Goal: Task Accomplishment & Management: Complete application form

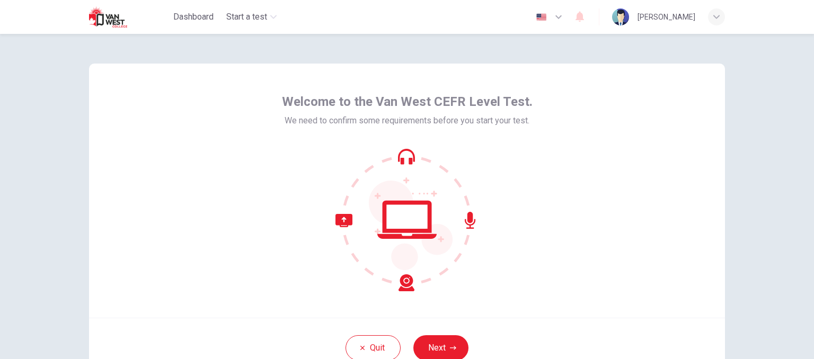
scroll to position [53, 0]
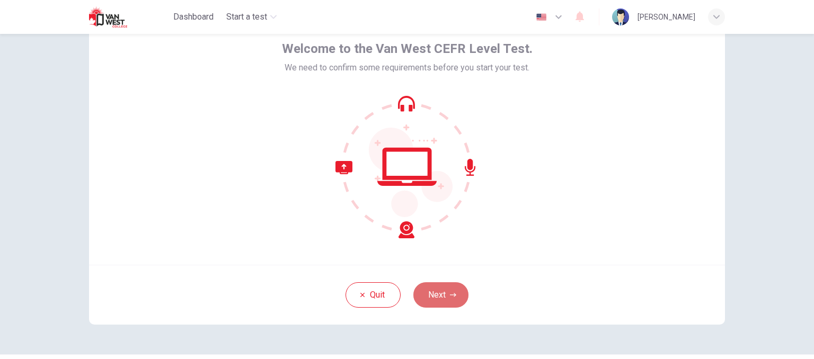
click at [436, 295] on button "Next" at bounding box center [440, 294] width 55 height 25
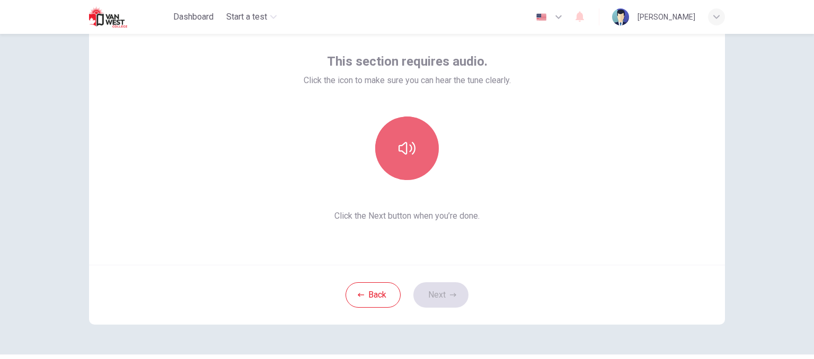
click at [414, 176] on button "button" at bounding box center [407, 149] width 64 height 64
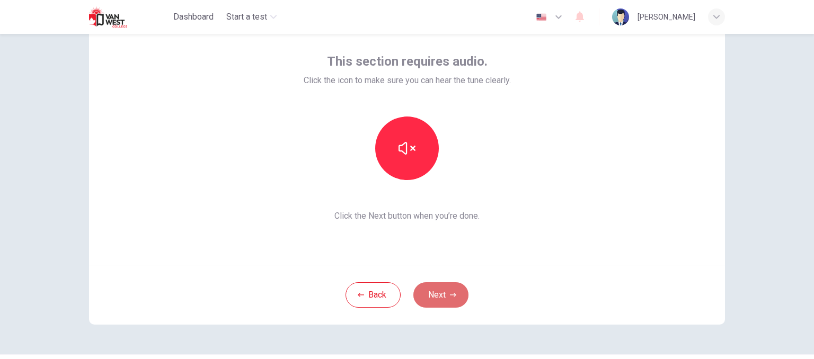
click at [456, 288] on button "Next" at bounding box center [440, 294] width 55 height 25
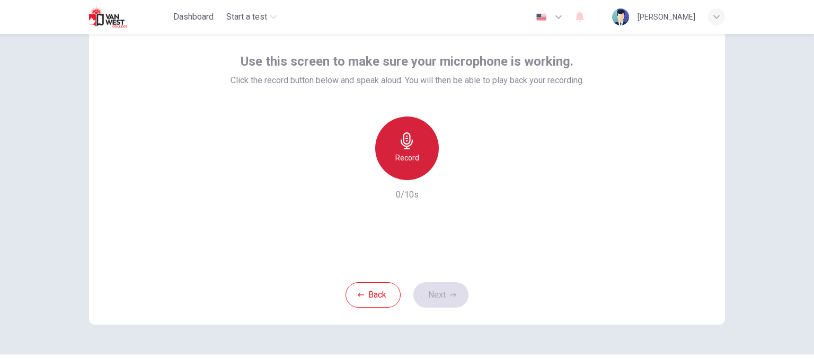
click at [395, 157] on h6 "Record" at bounding box center [407, 157] width 24 height 13
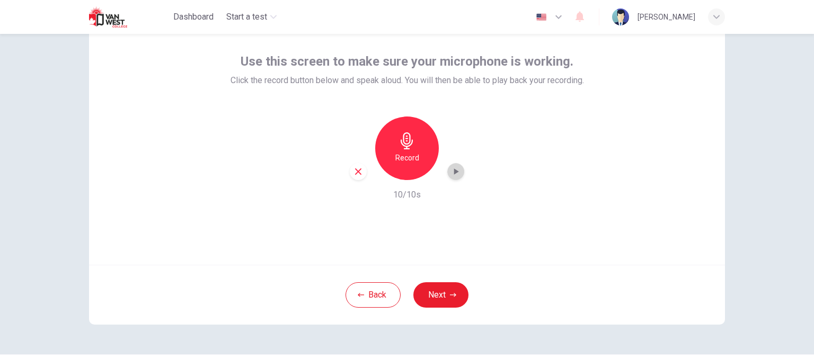
click at [454, 174] on icon "button" at bounding box center [456, 171] width 5 height 6
click at [452, 174] on icon "button" at bounding box center [455, 172] width 7 height 8
click at [436, 297] on button "Next" at bounding box center [440, 294] width 55 height 25
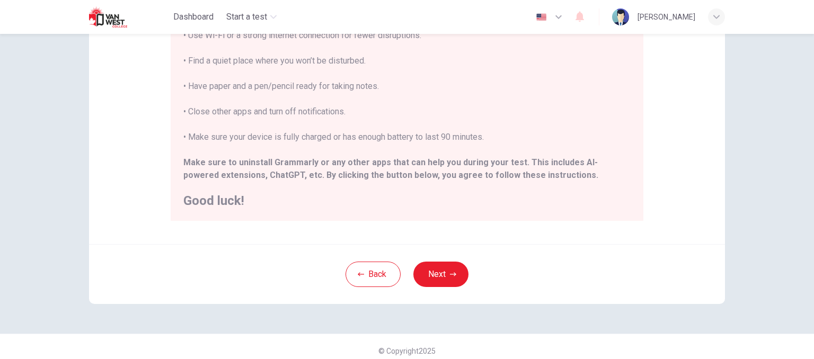
scroll to position [230, 0]
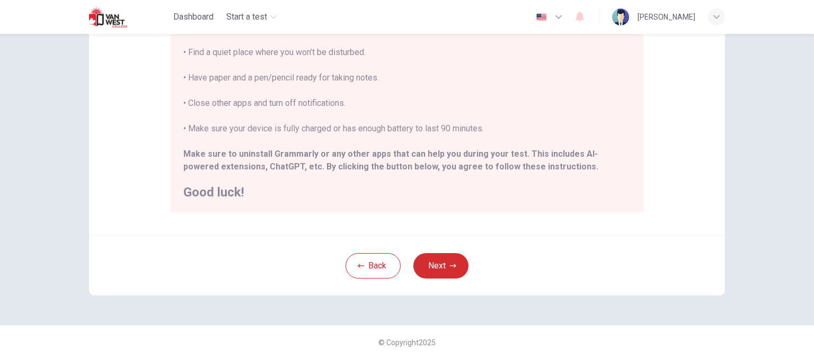
click at [421, 262] on button "Next" at bounding box center [440, 265] width 55 height 25
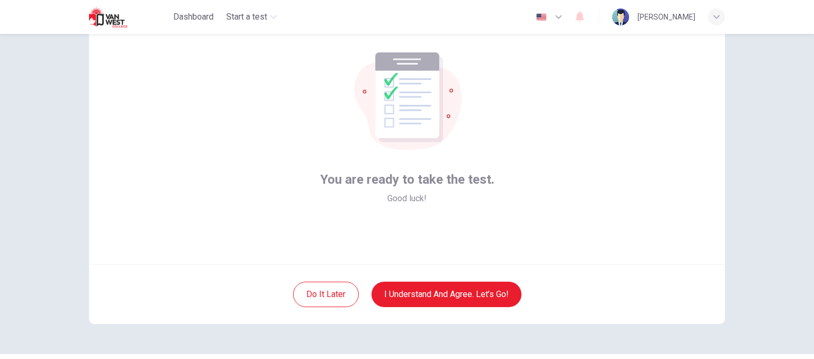
scroll to position [29, 0]
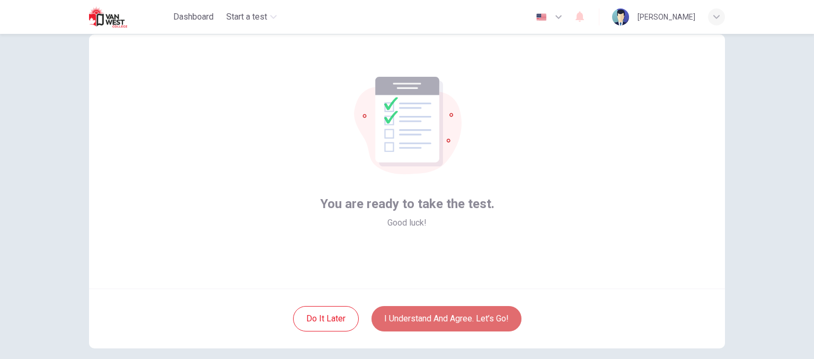
click at [423, 312] on button "I understand and agree. Let’s go!" at bounding box center [446, 318] width 150 height 25
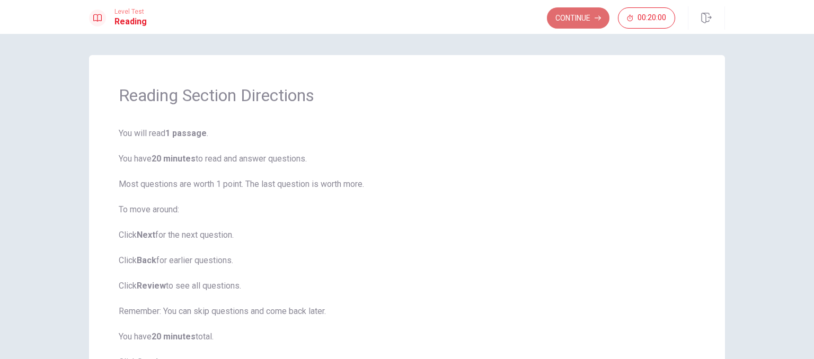
click at [576, 21] on button "Continue" at bounding box center [578, 17] width 63 height 21
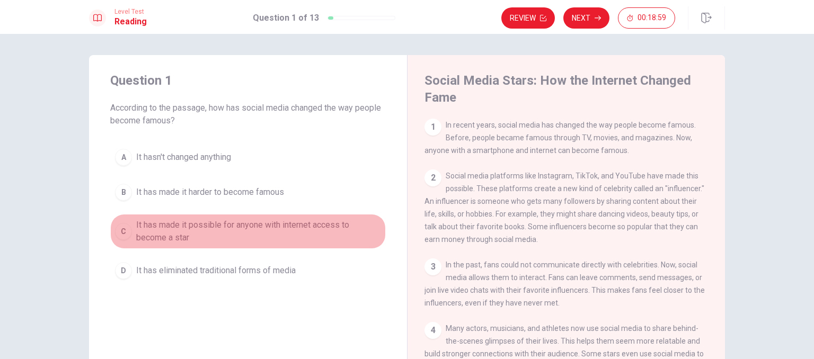
click at [126, 230] on div "C" at bounding box center [123, 231] width 17 height 17
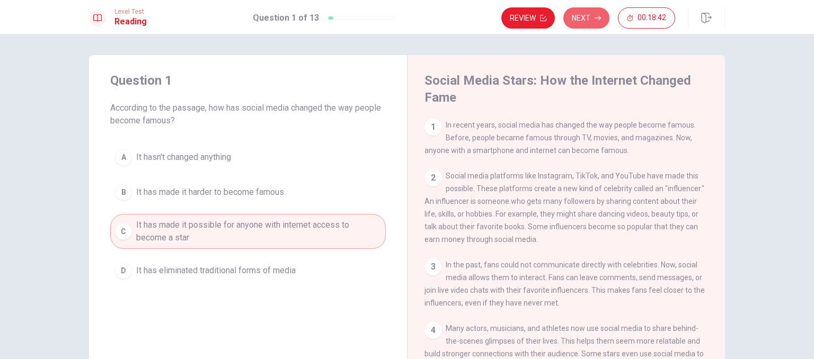
click at [574, 19] on button "Next" at bounding box center [586, 17] width 46 height 21
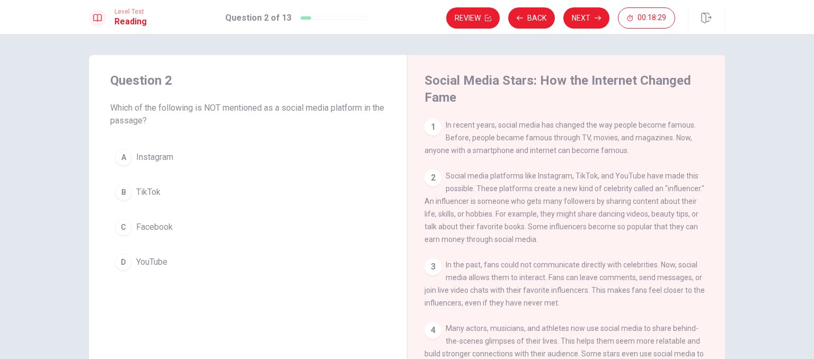
scroll to position [53, 0]
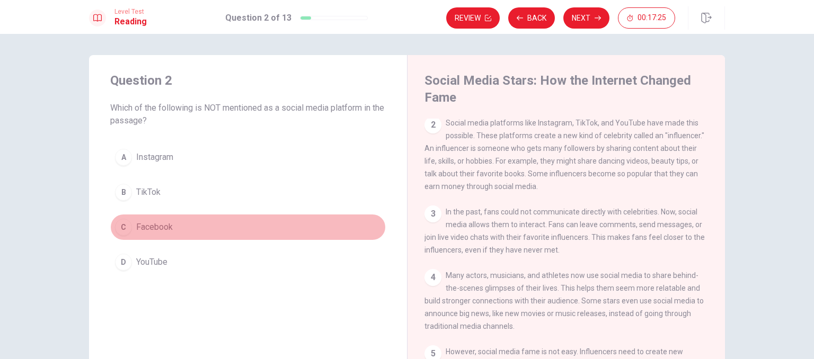
click at [122, 229] on div "C" at bounding box center [123, 227] width 17 height 17
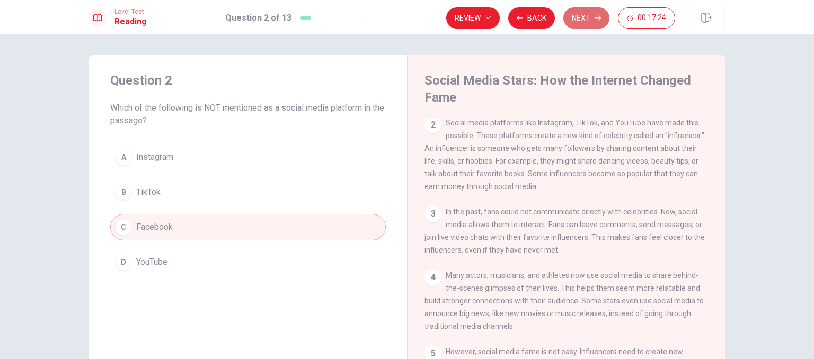
click at [593, 16] on button "Next" at bounding box center [586, 17] width 46 height 21
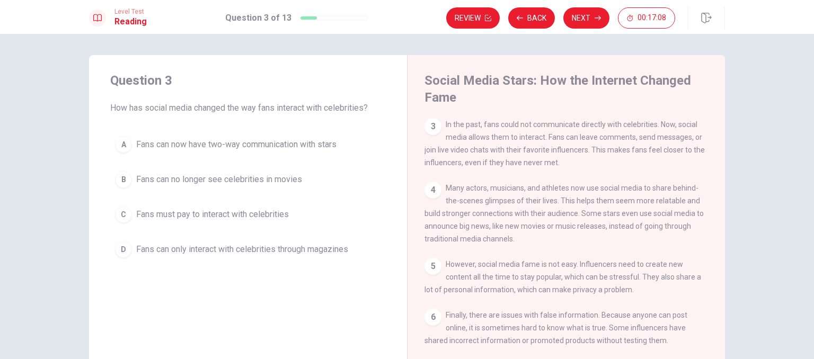
scroll to position [140, 0]
drag, startPoint x: 481, startPoint y: 129, endPoint x: 588, endPoint y: 130, distance: 107.5
click at [588, 130] on span "In the past, fans could not communicate directly with celebrities. Now, social …" at bounding box center [564, 143] width 280 height 47
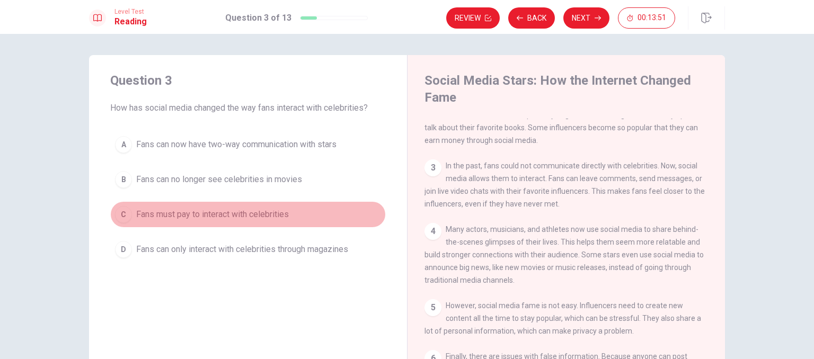
click at [313, 216] on button "C Fans must pay to interact with celebrities" at bounding box center [247, 214] width 275 height 26
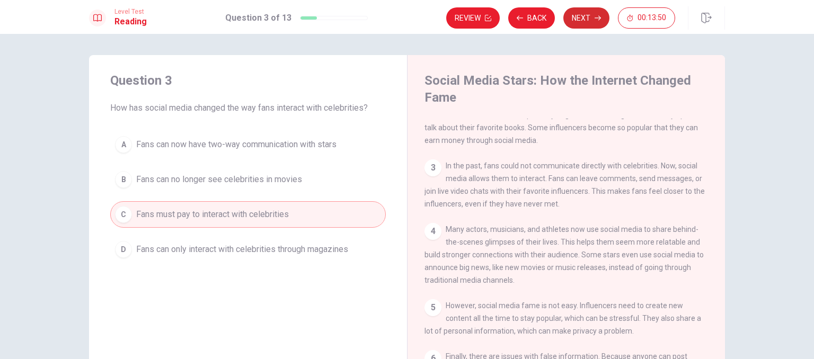
click at [577, 14] on button "Next" at bounding box center [586, 17] width 46 height 21
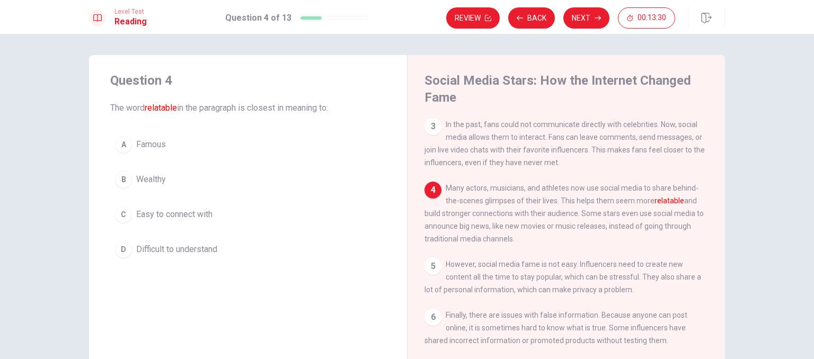
scroll to position [53, 0]
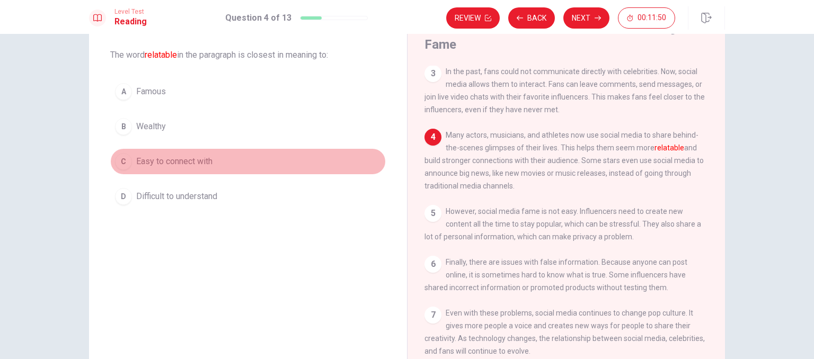
click at [155, 149] on button "C Easy to connect with" at bounding box center [247, 161] width 275 height 26
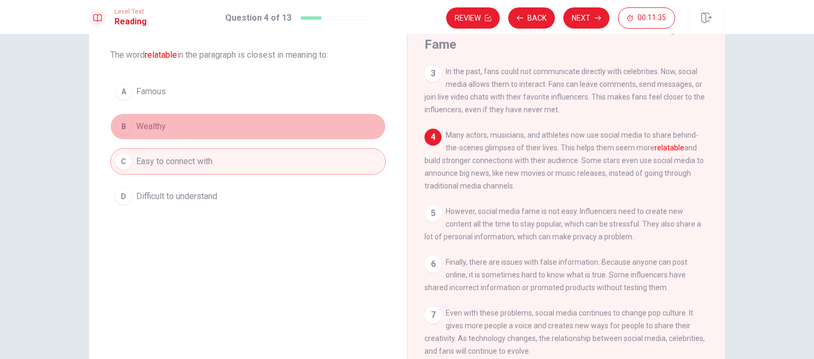
click at [241, 128] on button "B Wealthy" at bounding box center [247, 126] width 275 height 26
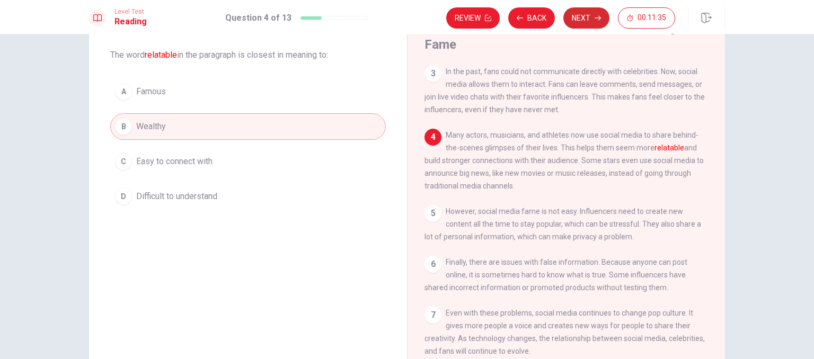
click at [590, 9] on button "Next" at bounding box center [586, 17] width 46 height 21
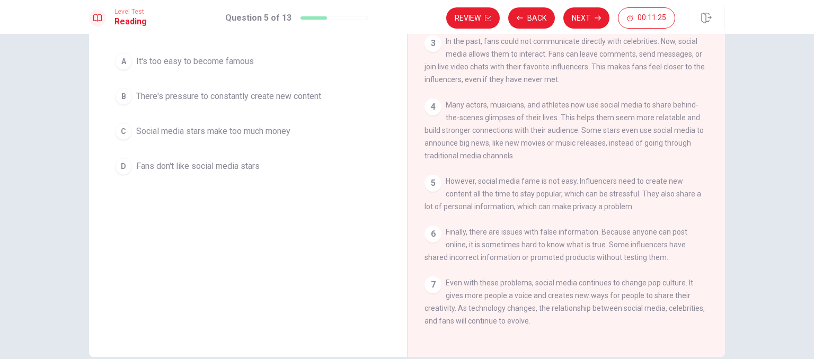
scroll to position [30, 0]
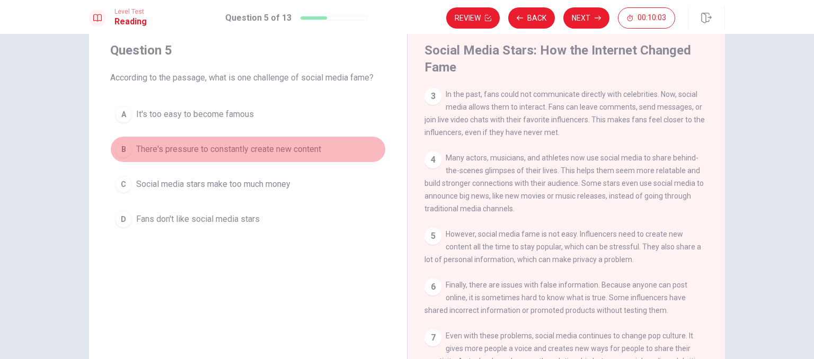
click at [255, 154] on span "There's pressure to constantly create new content" at bounding box center [228, 149] width 185 height 13
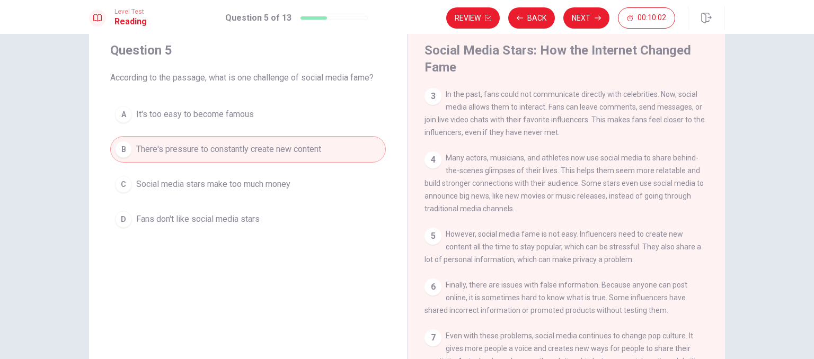
click at [599, 11] on button "Next" at bounding box center [586, 17] width 46 height 21
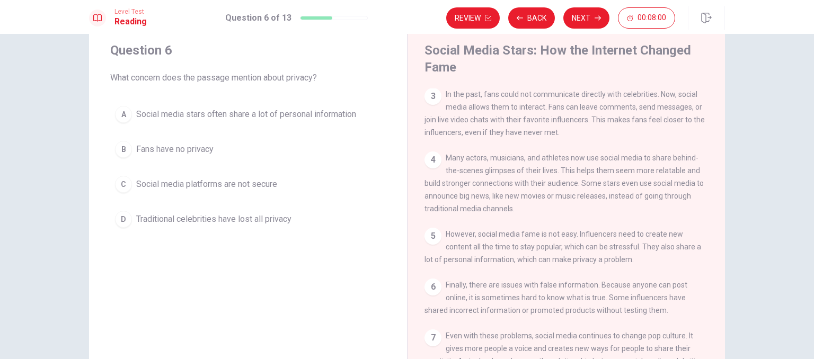
click at [266, 122] on button "A Social media stars often share a lot of personal information" at bounding box center [247, 114] width 275 height 26
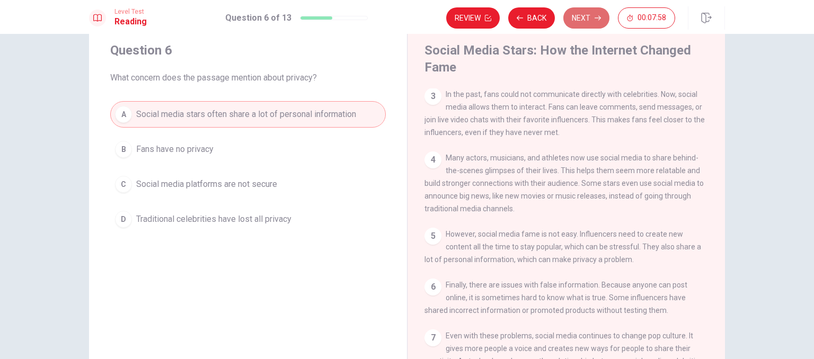
click at [596, 10] on button "Next" at bounding box center [586, 17] width 46 height 21
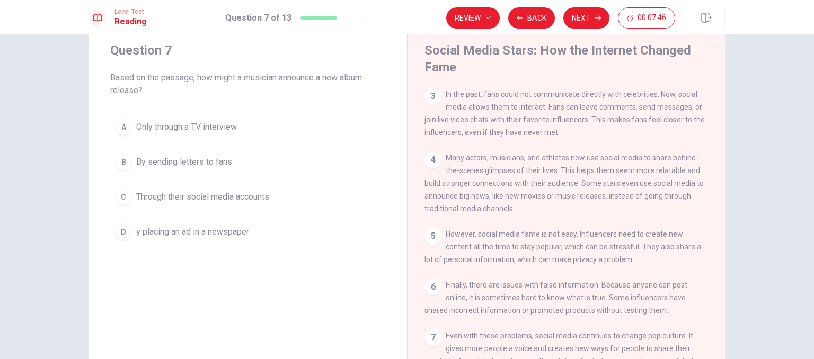
scroll to position [83, 0]
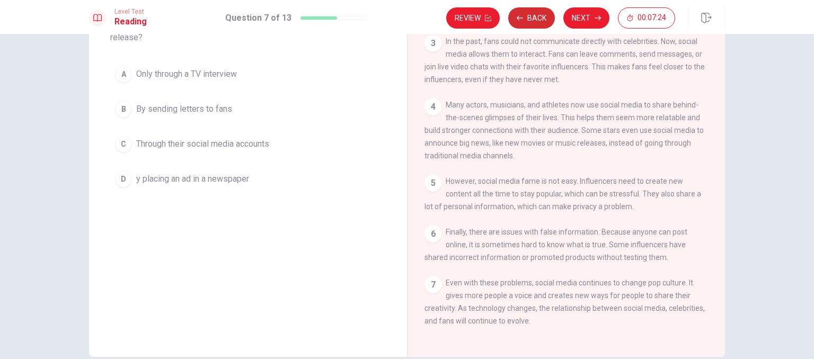
click at [538, 24] on button "Back" at bounding box center [531, 17] width 47 height 21
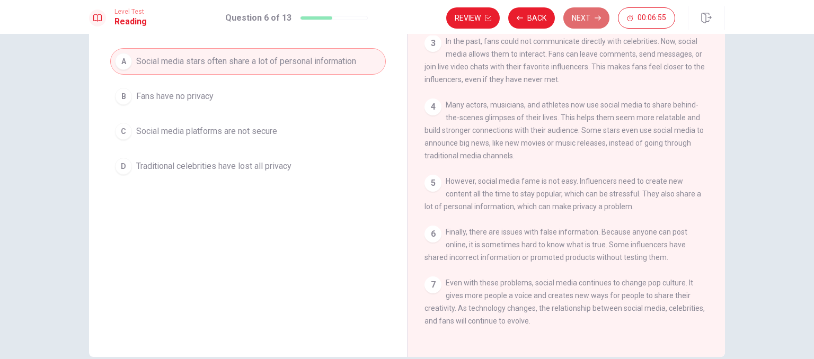
click at [579, 16] on button "Next" at bounding box center [586, 17] width 46 height 21
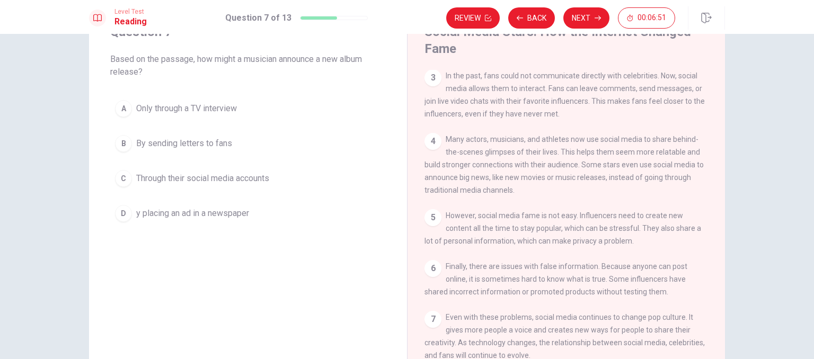
scroll to position [30, 0]
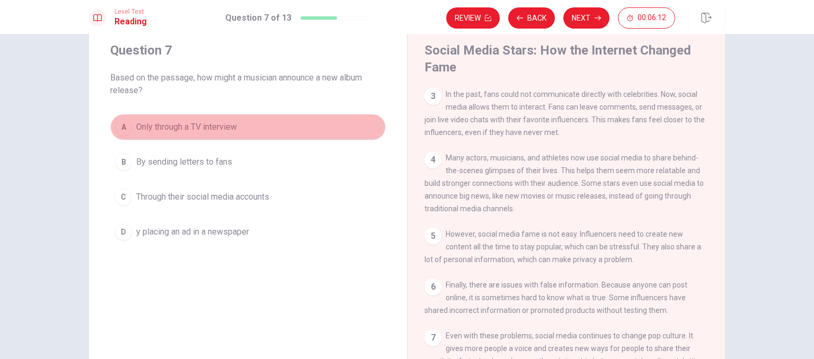
click at [217, 119] on button "A Only through a TV interview" at bounding box center [247, 127] width 275 height 26
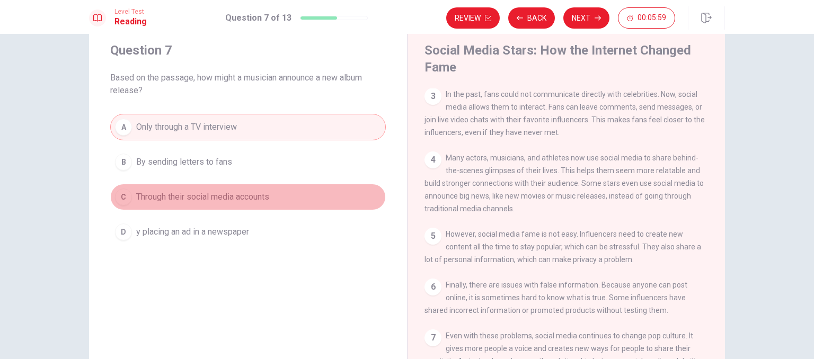
click at [222, 191] on span "Through their social media accounts" at bounding box center [202, 197] width 133 height 13
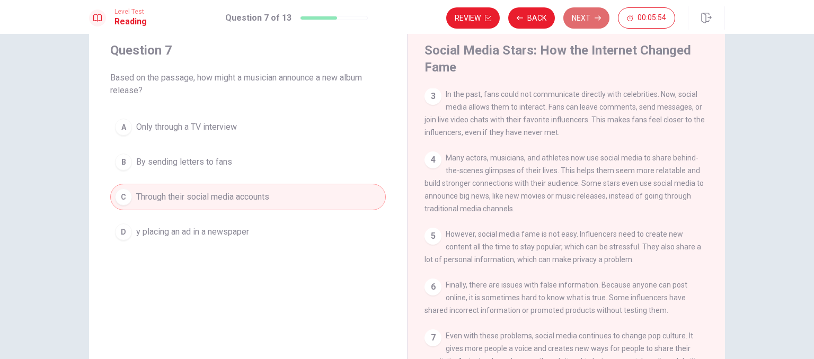
click at [583, 16] on button "Next" at bounding box center [586, 17] width 46 height 21
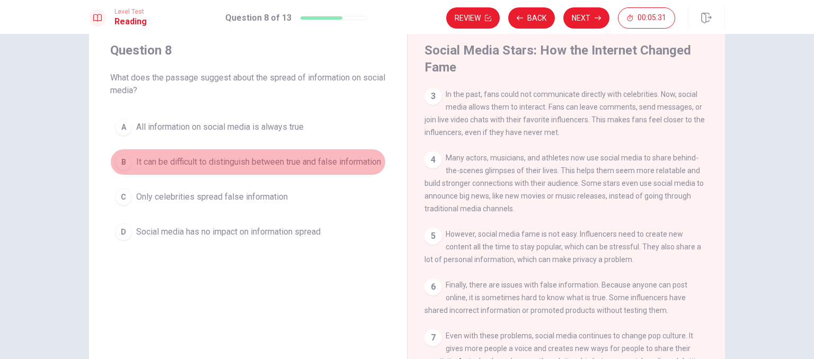
click at [183, 162] on span "It can be difficult to distinguish between true and false information" at bounding box center [258, 162] width 245 height 13
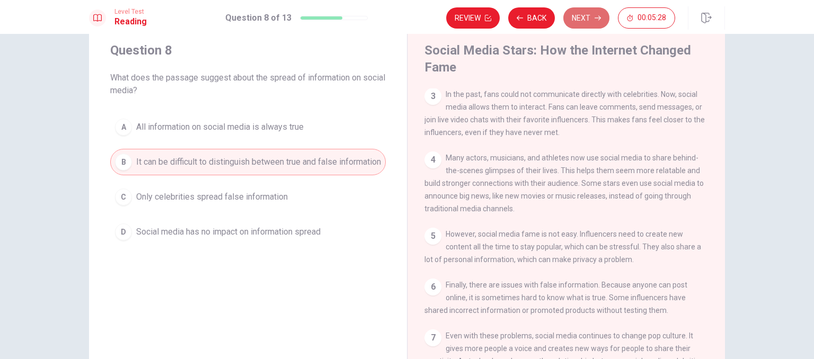
click at [594, 23] on button "Next" at bounding box center [586, 17] width 46 height 21
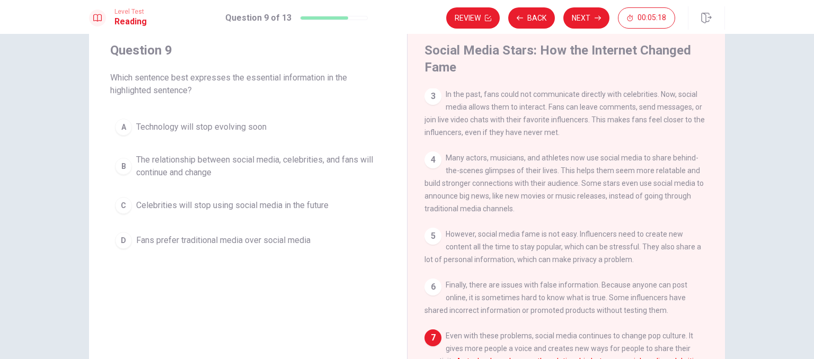
scroll to position [83, 0]
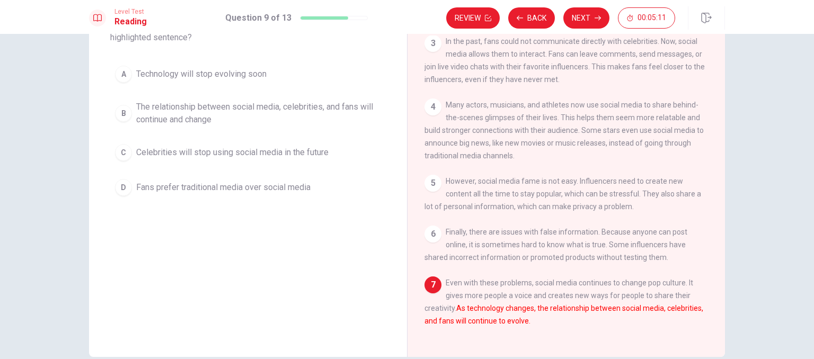
click at [613, 204] on span "However, social media fame is not easy. Influencers need to create new content …" at bounding box center [562, 194] width 276 height 34
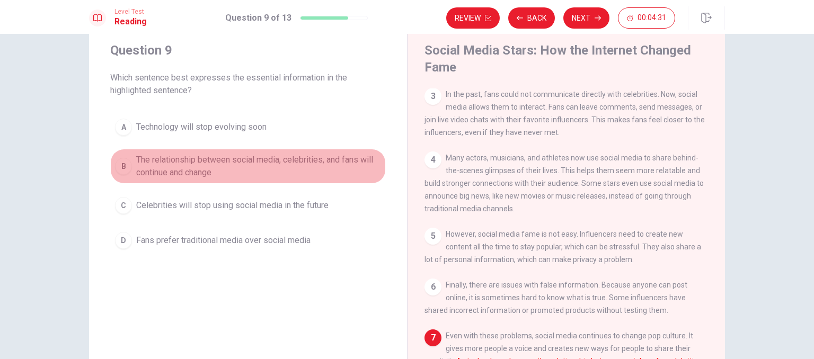
click at [321, 163] on span "The relationship between social media, celebrities, and fans will continue and …" at bounding box center [258, 166] width 245 height 25
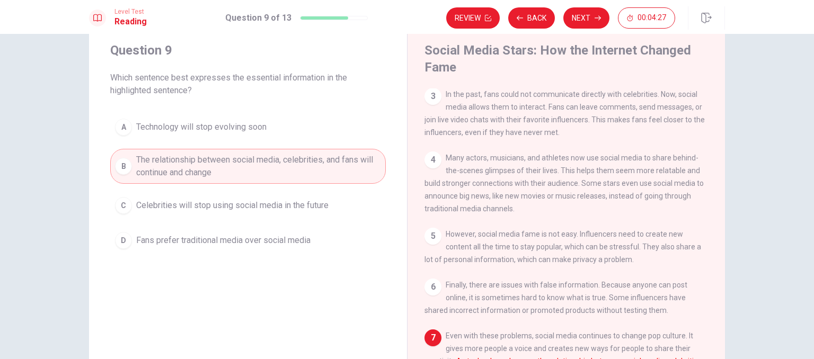
click at [304, 204] on span "Celebrities will stop using social media in the future" at bounding box center [232, 205] width 192 height 13
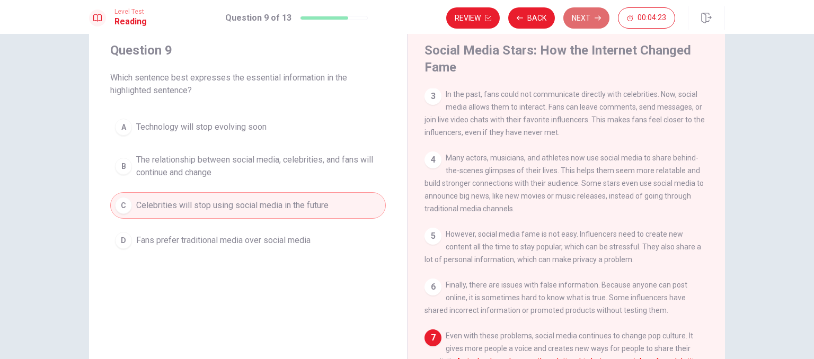
click at [576, 25] on button "Next" at bounding box center [586, 17] width 46 height 21
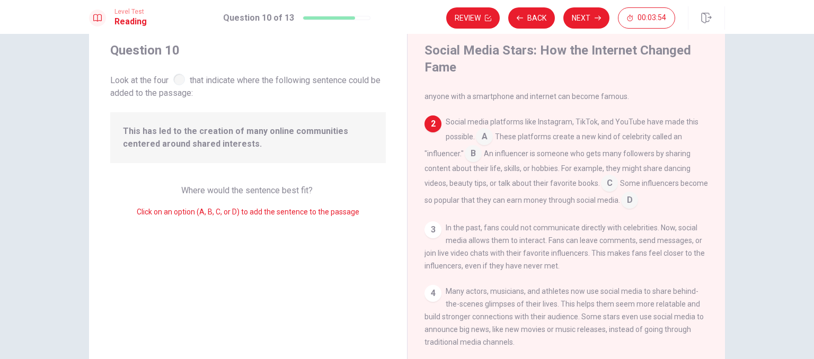
scroll to position [0, 0]
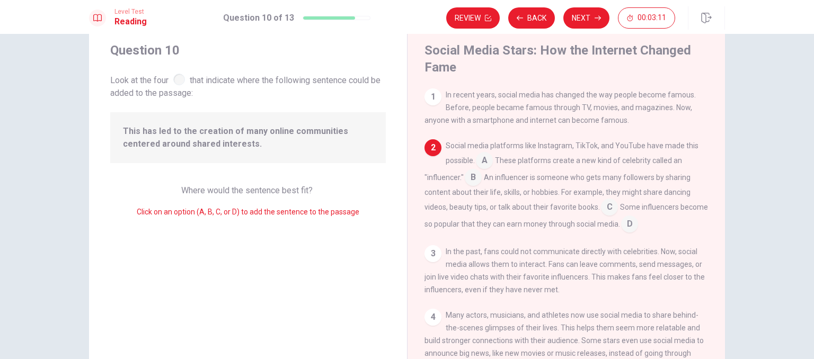
click at [485, 159] on input at bounding box center [484, 161] width 17 height 17
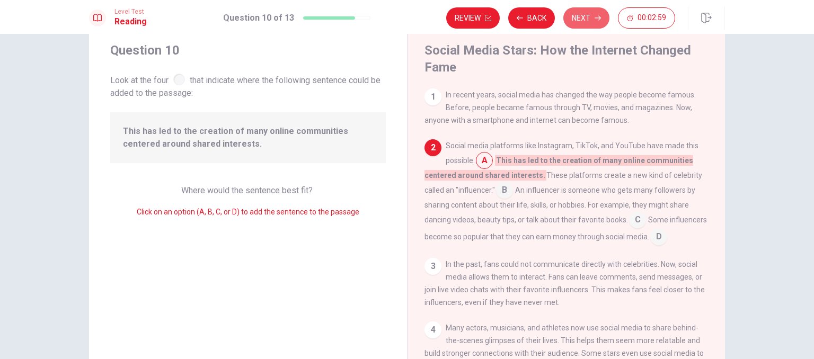
click at [596, 15] on icon "button" at bounding box center [597, 18] width 6 height 6
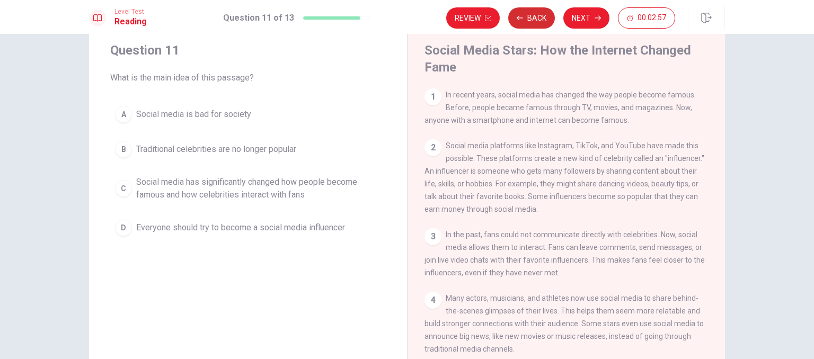
click at [527, 17] on button "Back" at bounding box center [531, 17] width 47 height 21
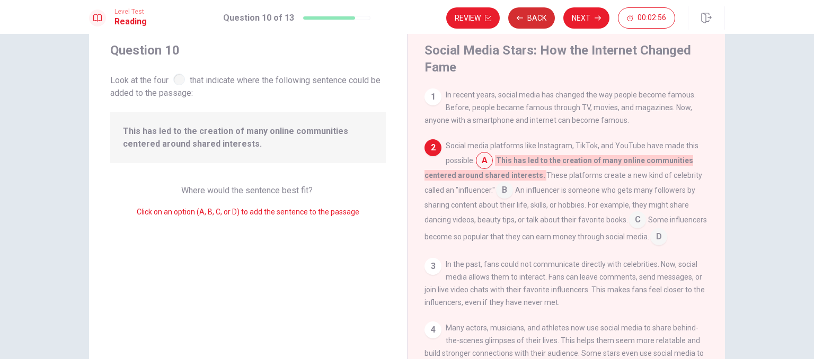
scroll to position [52, 0]
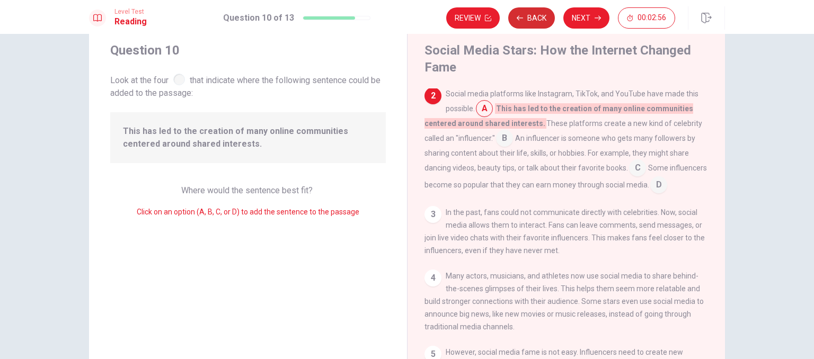
click at [527, 17] on button "Back" at bounding box center [531, 17] width 47 height 21
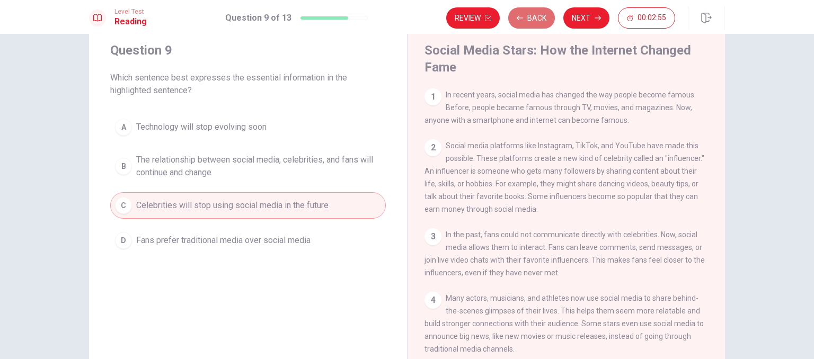
click at [527, 17] on button "Back" at bounding box center [531, 17] width 47 height 21
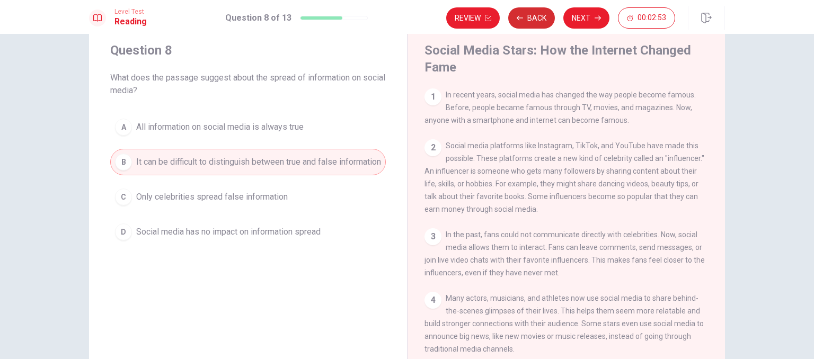
click at [527, 17] on button "Back" at bounding box center [531, 17] width 47 height 21
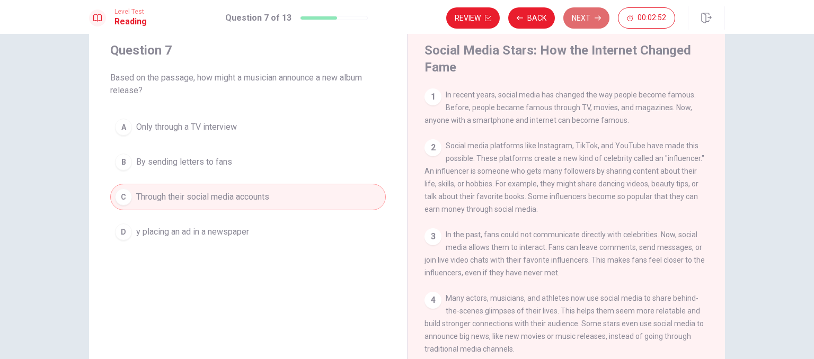
click at [568, 20] on button "Next" at bounding box center [586, 17] width 46 height 21
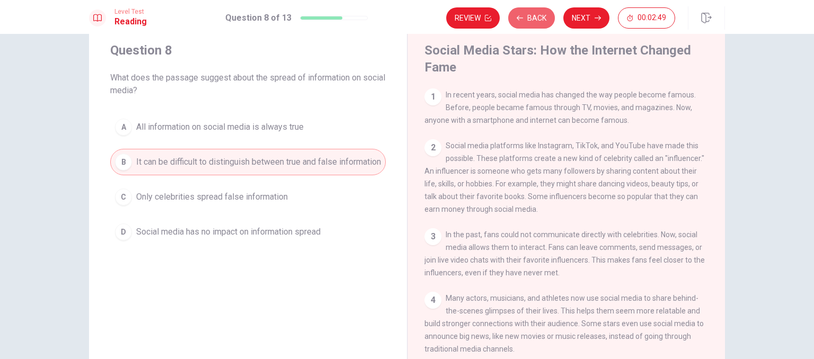
click at [540, 17] on button "Back" at bounding box center [531, 17] width 47 height 21
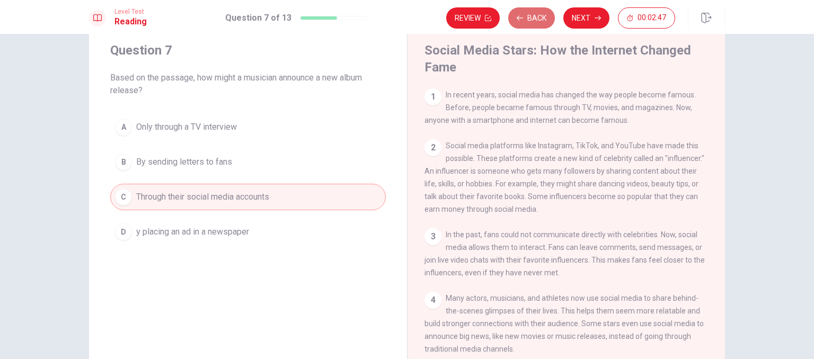
click at [539, 17] on button "Back" at bounding box center [531, 17] width 47 height 21
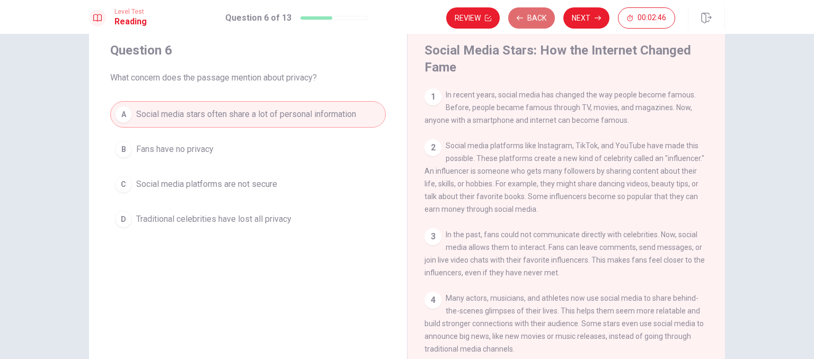
click at [539, 17] on button "Back" at bounding box center [531, 17] width 47 height 21
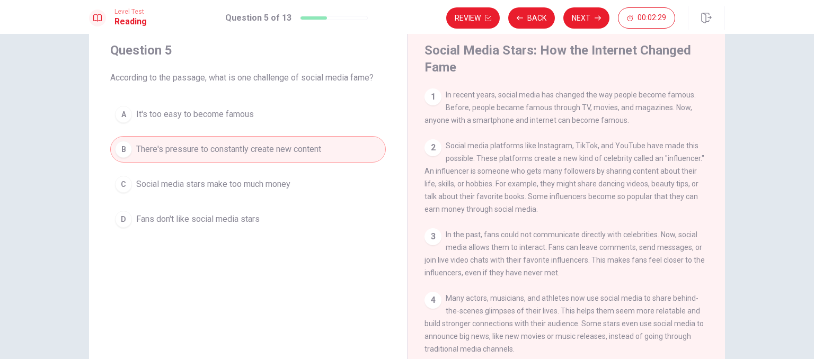
click at [316, 187] on button "C Social media stars make too much money" at bounding box center [247, 184] width 275 height 26
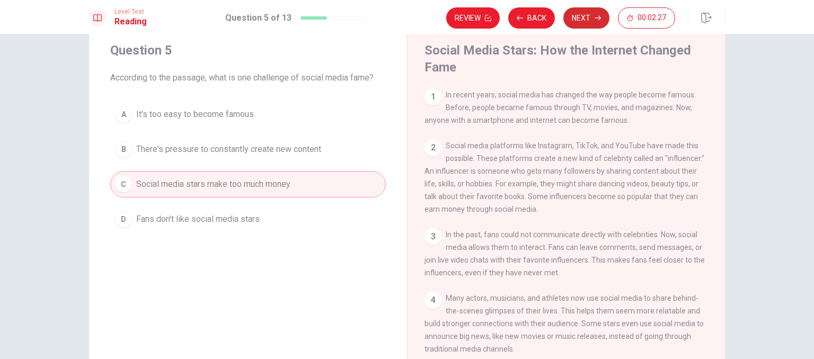
click at [592, 23] on button "Next" at bounding box center [586, 17] width 46 height 21
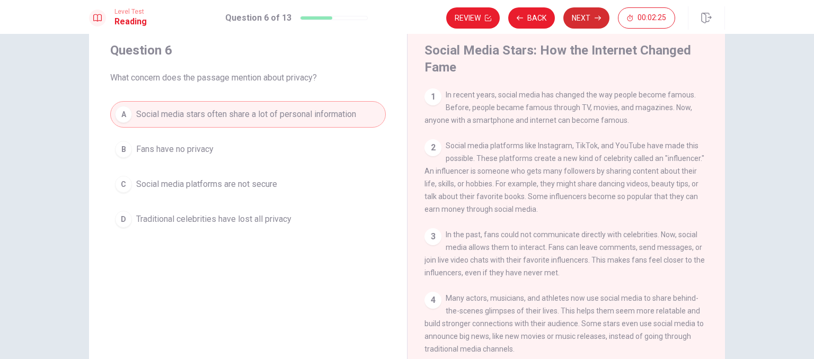
click at [592, 23] on button "Next" at bounding box center [586, 17] width 46 height 21
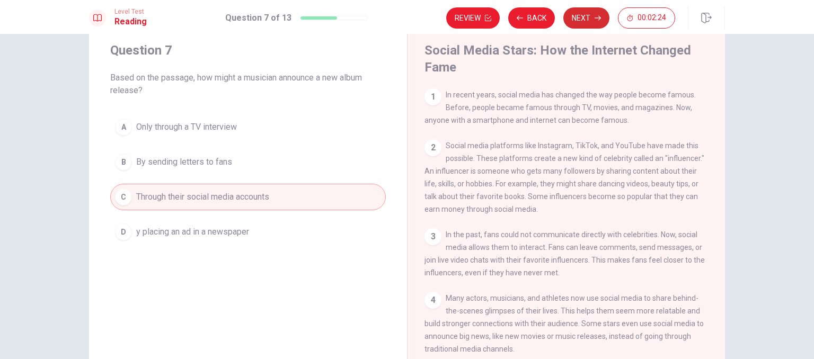
click at [592, 23] on button "Next" at bounding box center [586, 17] width 46 height 21
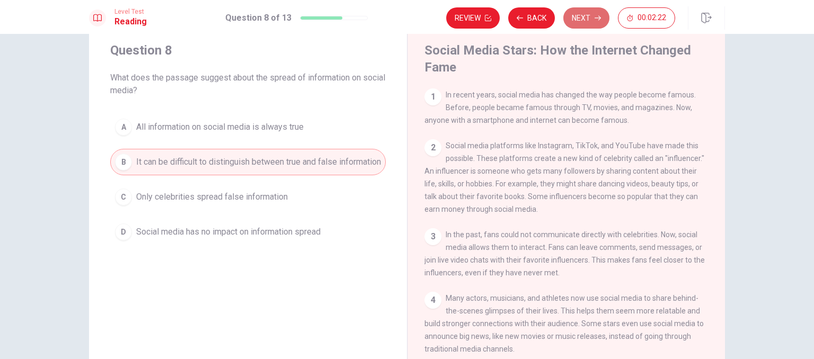
click at [592, 23] on button "Next" at bounding box center [586, 17] width 46 height 21
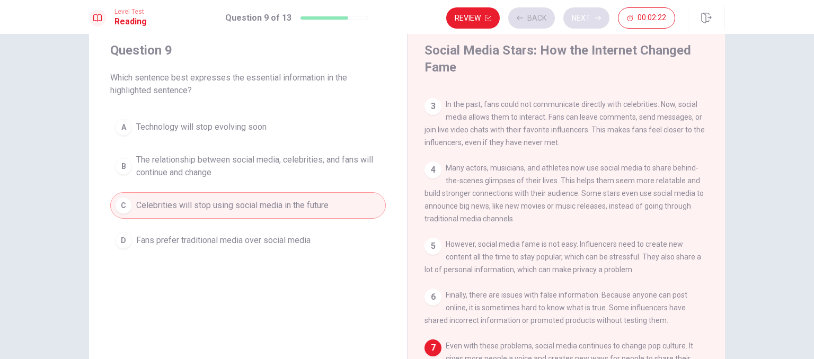
scroll to position [152, 0]
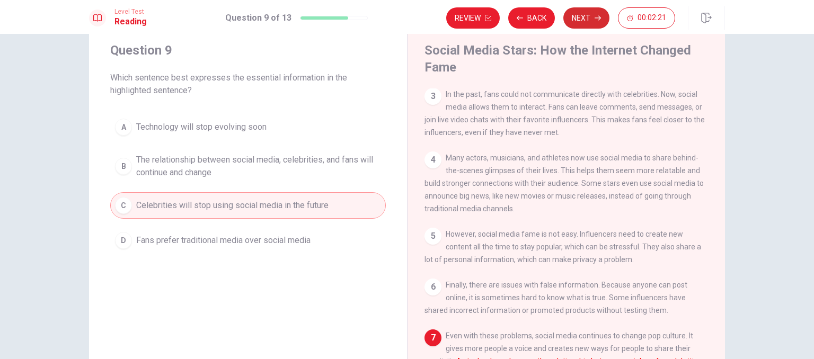
click at [592, 23] on button "Next" at bounding box center [586, 17] width 46 height 21
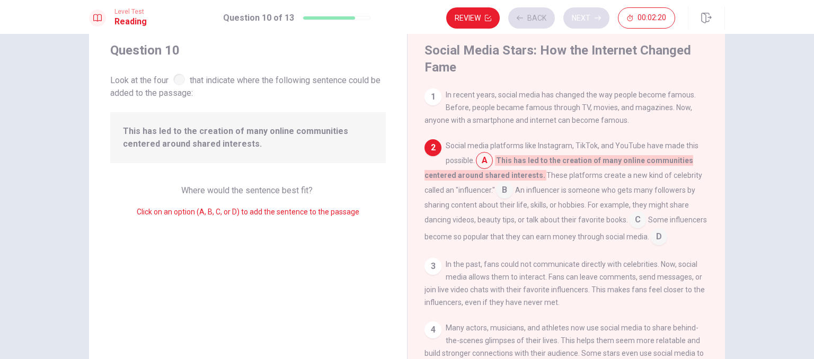
scroll to position [52, 0]
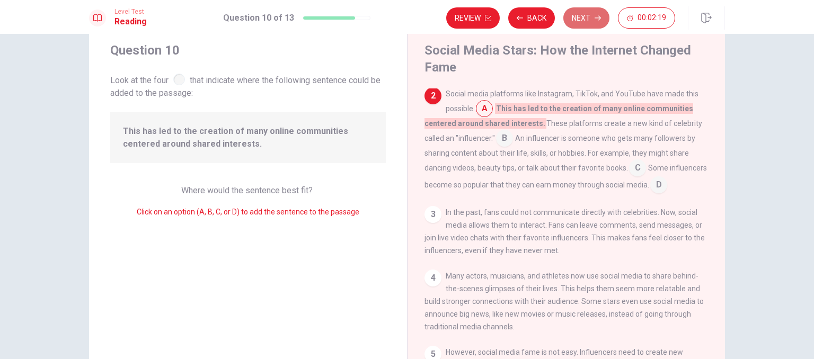
click at [592, 23] on button "Next" at bounding box center [586, 17] width 46 height 21
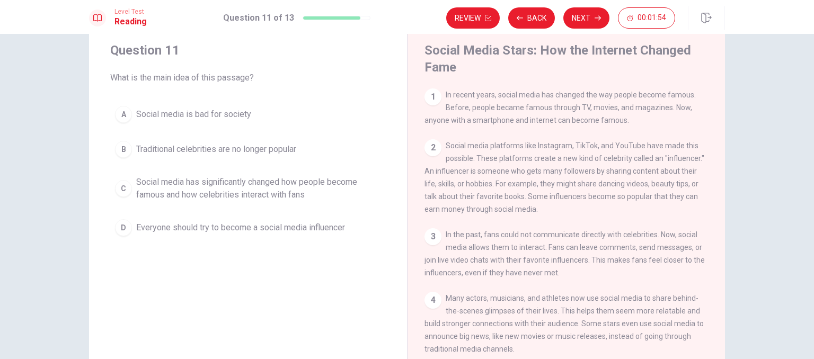
click at [236, 156] on button "B Traditional celebrities are no longer popular" at bounding box center [247, 149] width 275 height 26
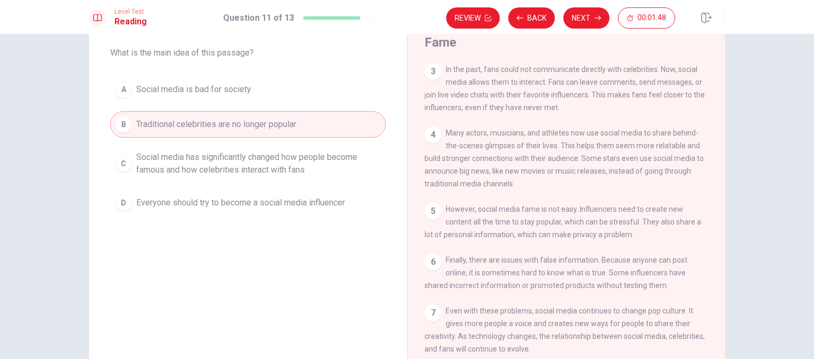
scroll to position [0, 0]
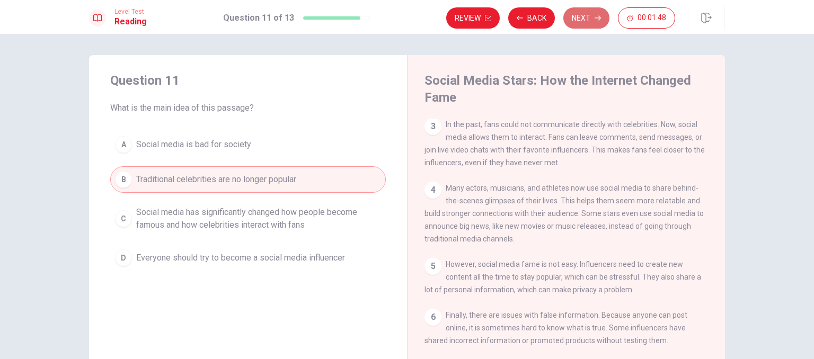
click at [593, 21] on button "Next" at bounding box center [586, 17] width 46 height 21
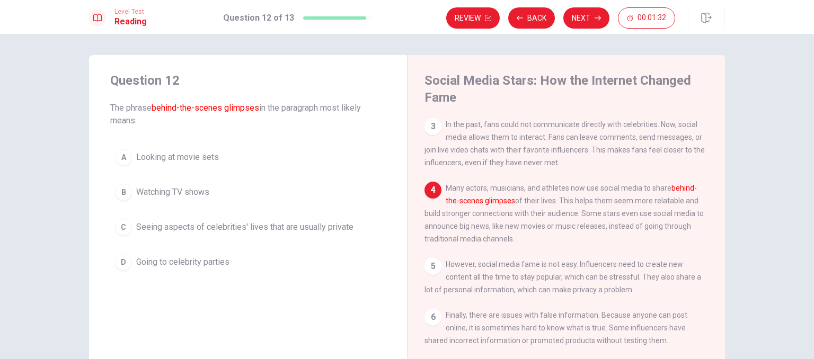
drag, startPoint x: 151, startPoint y: 109, endPoint x: 250, endPoint y: 103, distance: 99.2
click at [250, 103] on font "behind-the-scenes glimpses" at bounding box center [205, 108] width 108 height 10
click at [196, 195] on span "Watching TV shows" at bounding box center [172, 192] width 73 height 13
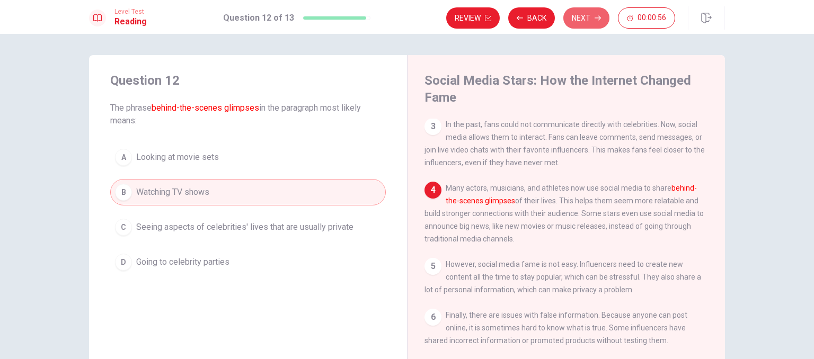
click at [585, 15] on button "Next" at bounding box center [586, 17] width 46 height 21
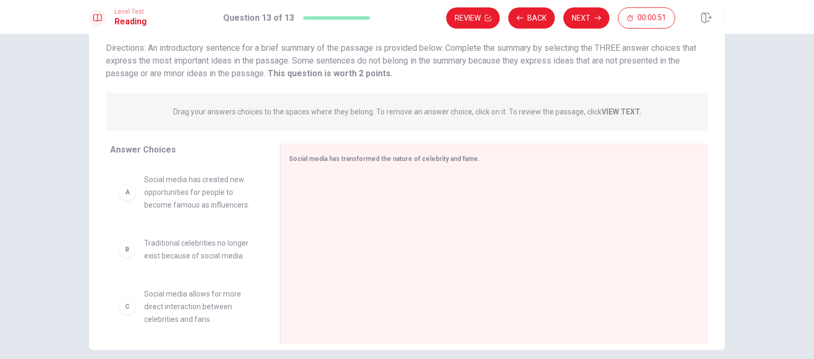
scroll to position [13, 0]
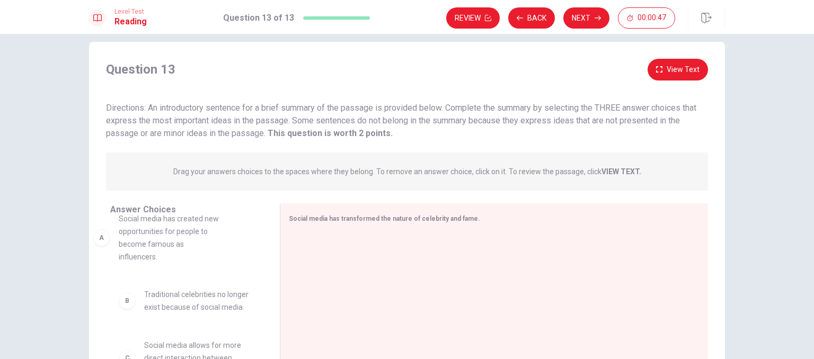
drag, startPoint x: 219, startPoint y: 248, endPoint x: 217, endPoint y: 242, distance: 7.2
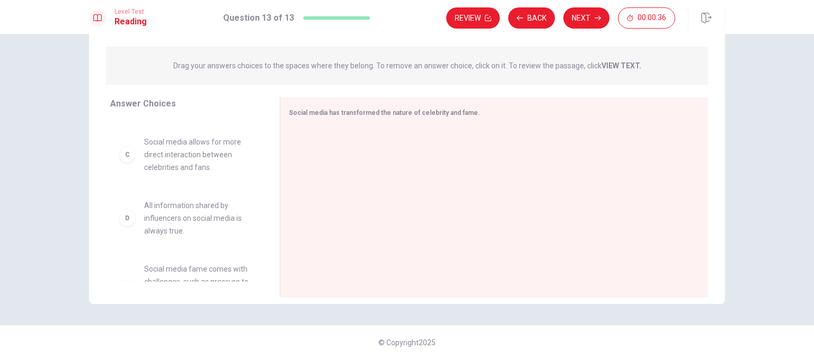
scroll to position [159, 0]
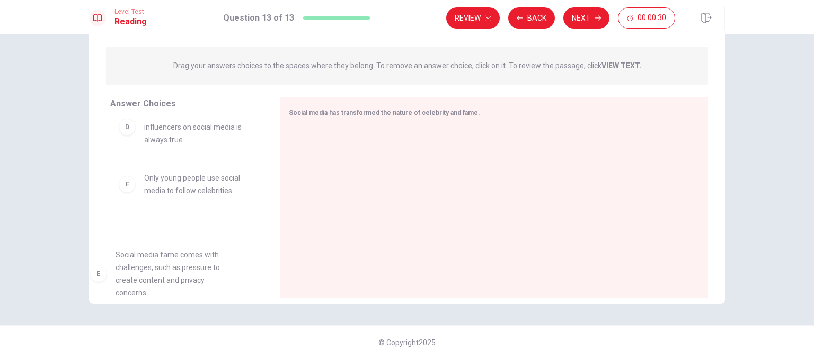
drag, startPoint x: 197, startPoint y: 239, endPoint x: 189, endPoint y: 244, distance: 8.8
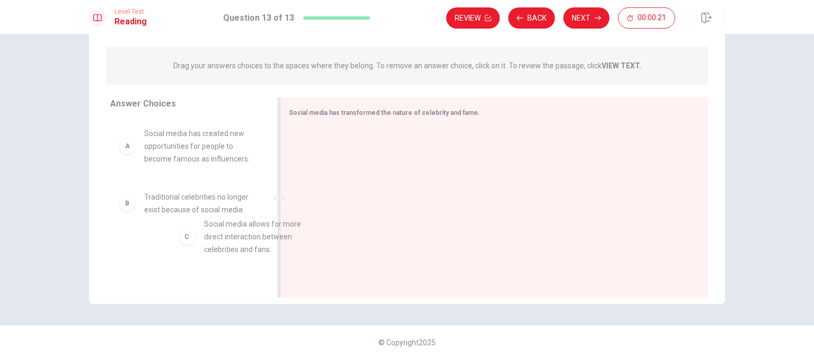
scroll to position [1, 0]
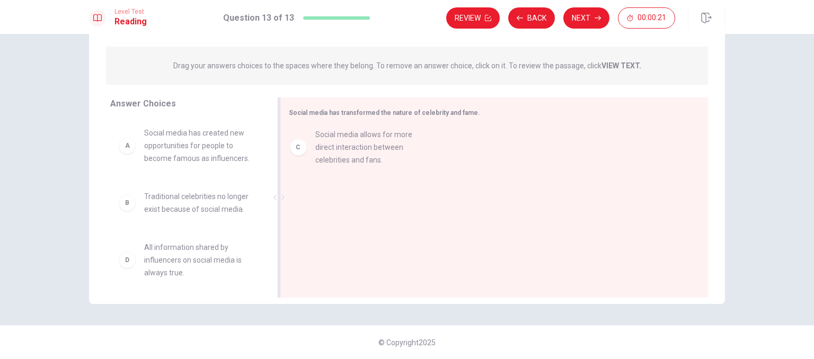
drag, startPoint x: 175, startPoint y: 270, endPoint x: 359, endPoint y: 128, distance: 232.7
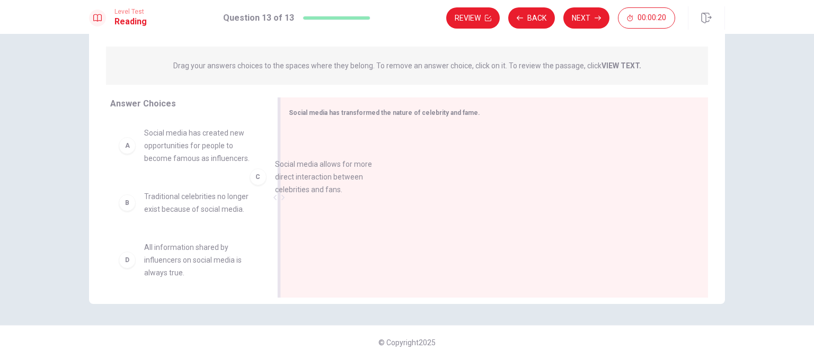
scroll to position [1, 0]
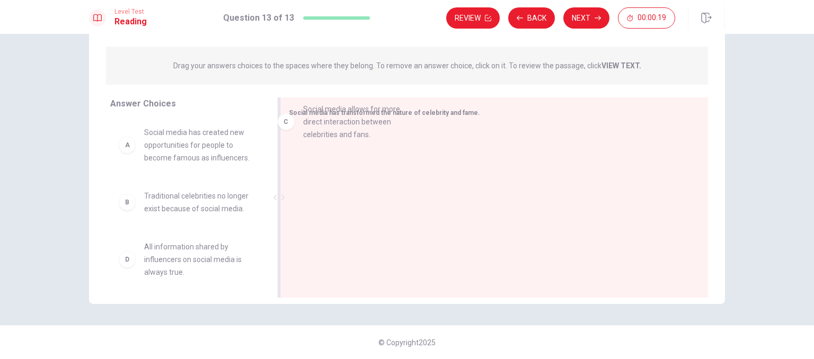
drag, startPoint x: 183, startPoint y: 248, endPoint x: 362, endPoint y: 100, distance: 232.9
click at [202, 261] on span "Social media allows for more direct interaction between celebrities and fans." at bounding box center [199, 259] width 110 height 38
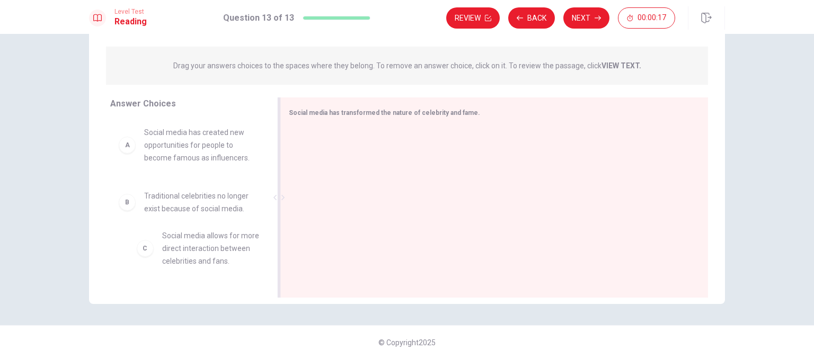
scroll to position [4, 0]
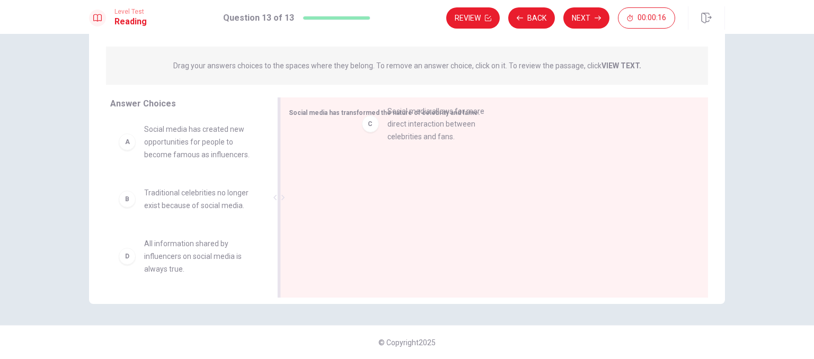
drag, startPoint x: 172, startPoint y: 255, endPoint x: 437, endPoint y: 116, distance: 299.5
drag, startPoint x: 370, startPoint y: 146, endPoint x: 363, endPoint y: 138, distance: 10.2
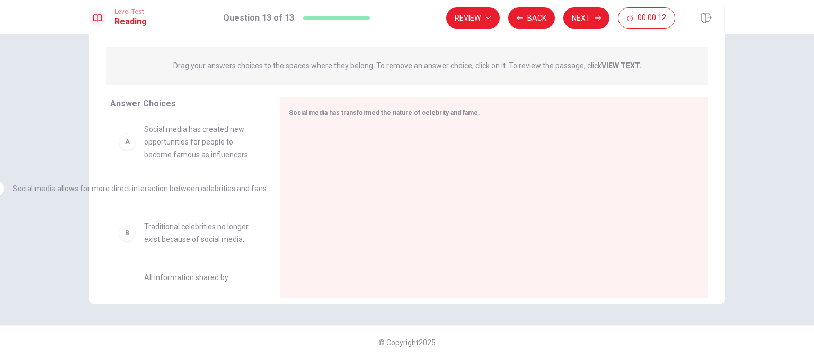
drag, startPoint x: 367, startPoint y: 149, endPoint x: 55, endPoint y: 196, distance: 315.5
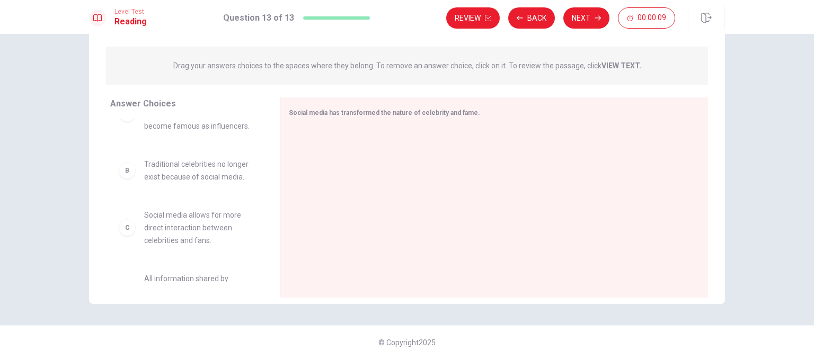
scroll to position [57, 0]
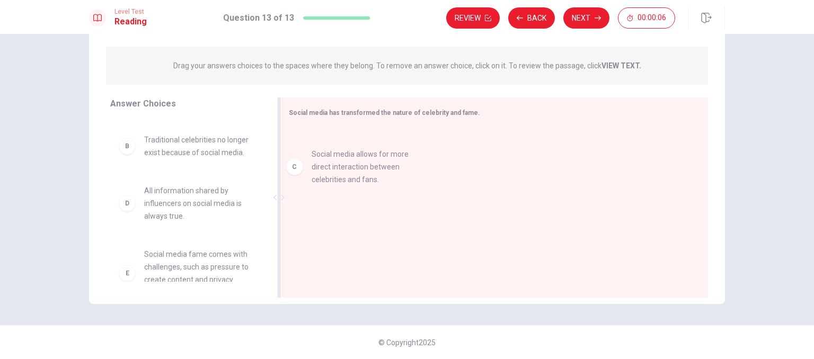
drag, startPoint x: 182, startPoint y: 204, endPoint x: 388, endPoint y: 150, distance: 212.5
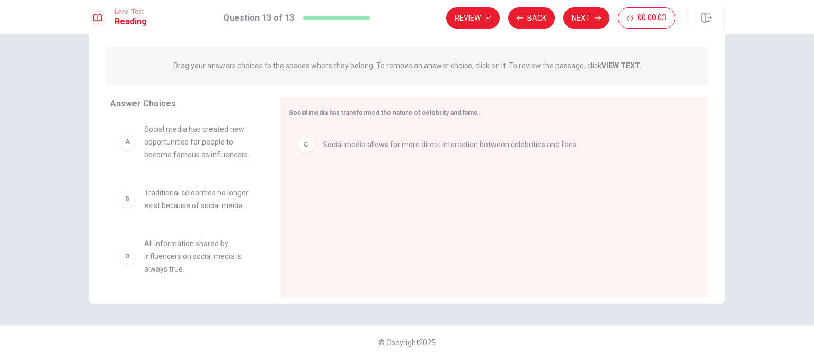
scroll to position [133, 0]
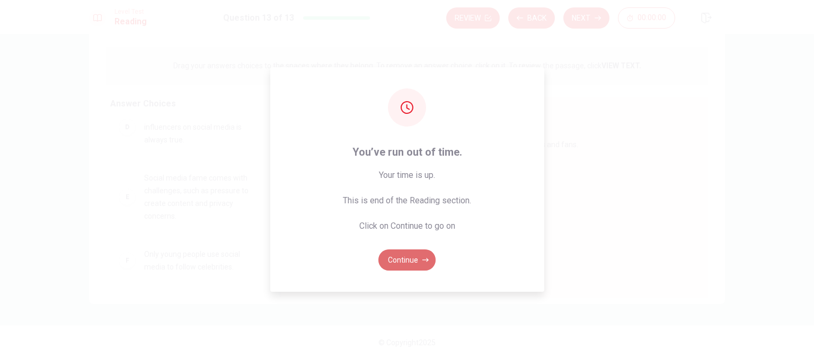
click at [398, 258] on button "Continue" at bounding box center [406, 259] width 57 height 21
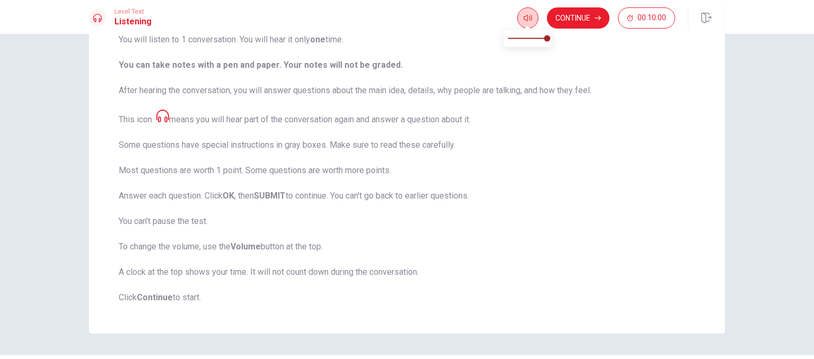
click at [530, 20] on icon "button" at bounding box center [527, 18] width 8 height 6
drag, startPoint x: 542, startPoint y: 35, endPoint x: 536, endPoint y: 39, distance: 7.6
click at [536, 39] on span at bounding box center [535, 38] width 6 height 6
click at [532, 39] on span at bounding box center [535, 38] width 6 height 6
click at [525, 40] on span at bounding box center [527, 38] width 6 height 6
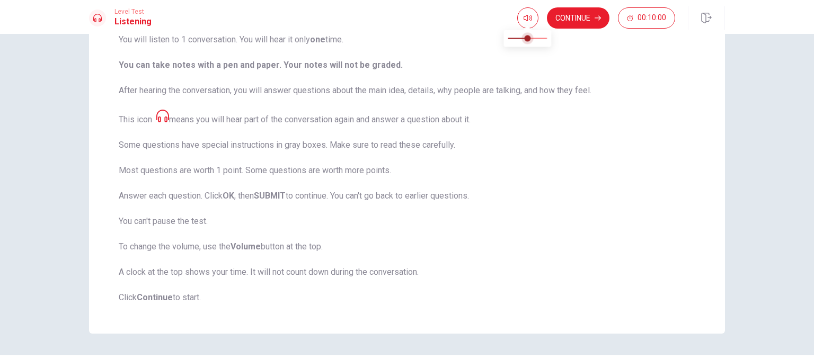
type input "0.7"
click at [536, 37] on span at bounding box center [535, 38] width 6 height 6
click at [545, 39] on span at bounding box center [543, 38] width 6 height 6
type input "0.8"
click at [541, 39] on span at bounding box center [543, 38] width 6 height 6
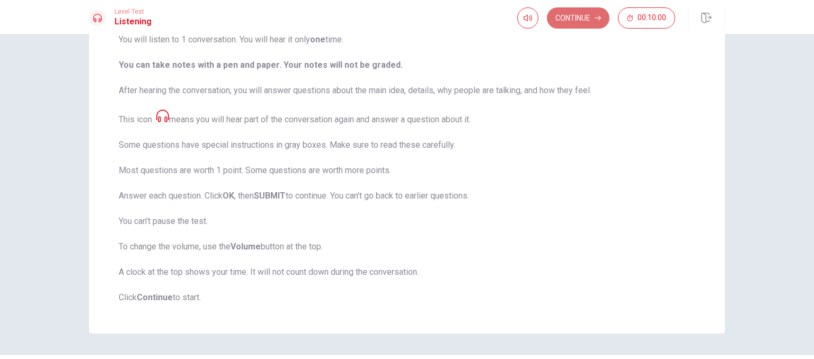
click at [558, 28] on button "Continue" at bounding box center [578, 17] width 63 height 21
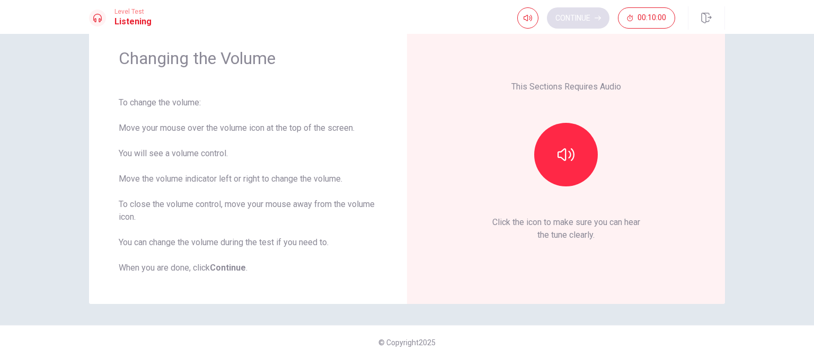
scroll to position [37, 0]
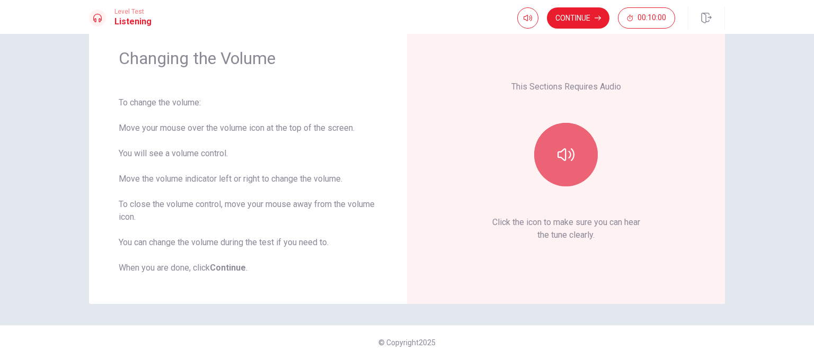
click at [563, 156] on icon "button" at bounding box center [565, 154] width 17 height 17
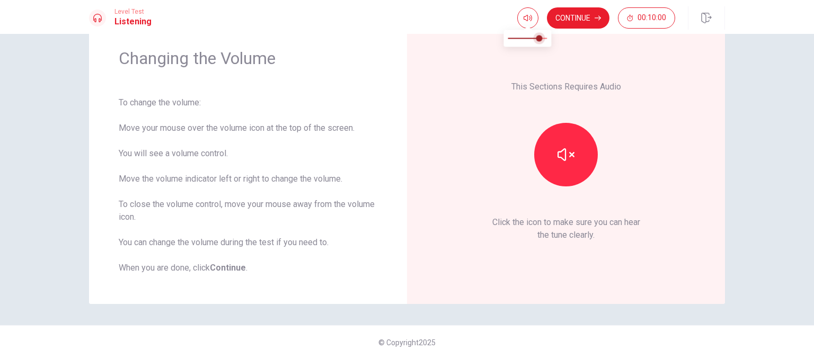
type input "1"
drag, startPoint x: 545, startPoint y: 39, endPoint x: 555, endPoint y: 43, distance: 10.7
click at [550, 41] on span at bounding box center [546, 38] width 6 height 6
click at [584, 22] on button "Continue" at bounding box center [578, 17] width 63 height 21
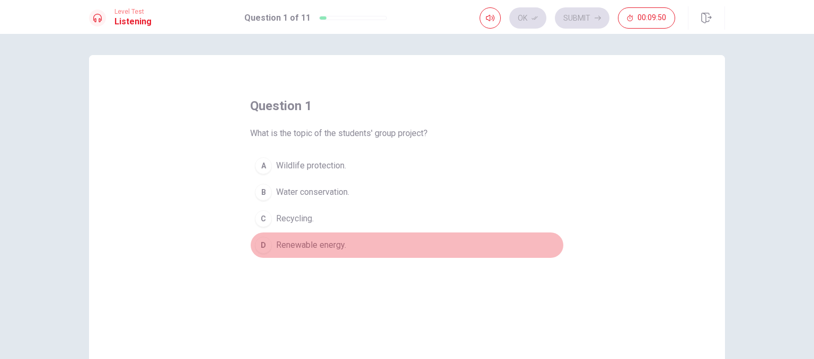
click at [295, 242] on span "Renewable energy." at bounding box center [311, 245] width 70 height 13
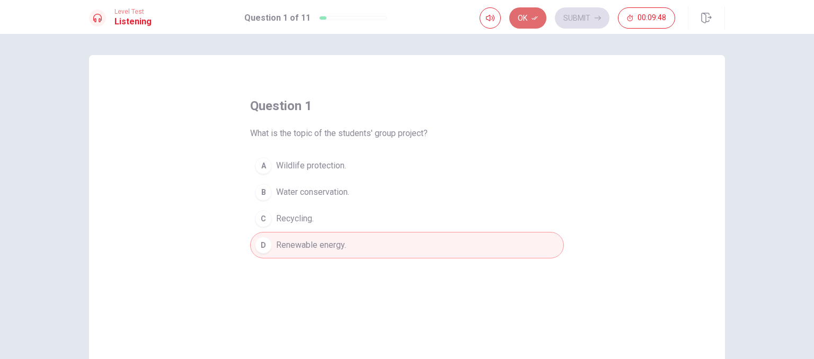
click at [534, 21] on icon "button" at bounding box center [534, 18] width 6 height 6
click at [588, 22] on button "Submit" at bounding box center [582, 17] width 55 height 21
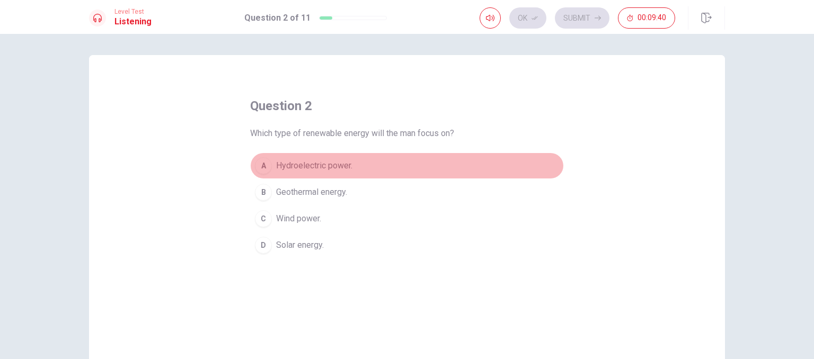
click at [335, 170] on span "Hydroelectric power." at bounding box center [314, 165] width 76 height 13
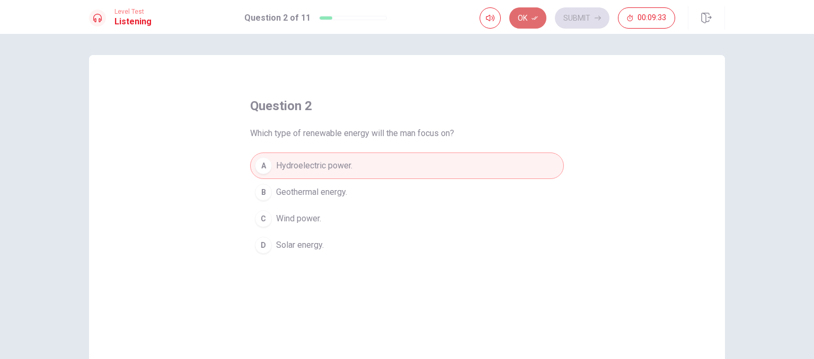
click at [536, 20] on icon "button" at bounding box center [534, 18] width 6 height 6
click at [565, 15] on button "Submit" at bounding box center [582, 17] width 55 height 21
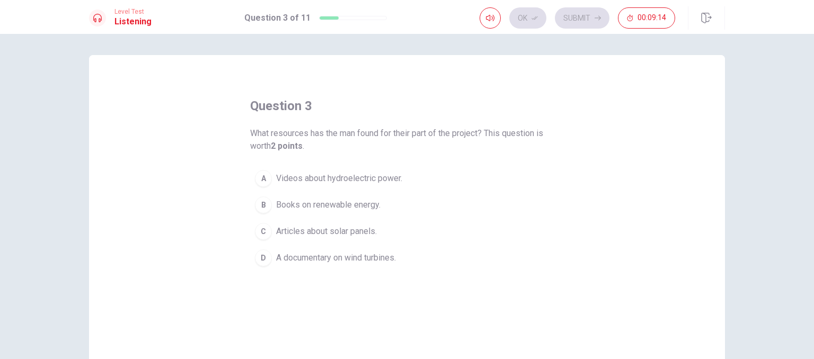
click at [337, 181] on span "Videos about hydroelectric power." at bounding box center [339, 178] width 126 height 13
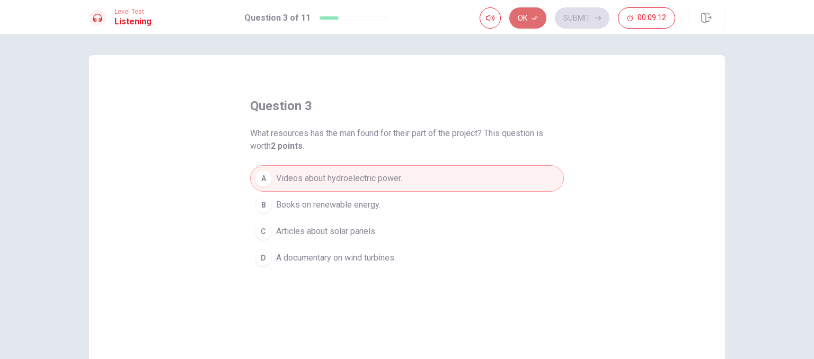
click at [532, 17] on icon "button" at bounding box center [534, 18] width 6 height 6
click at [566, 19] on button "Submit" at bounding box center [582, 17] width 55 height 21
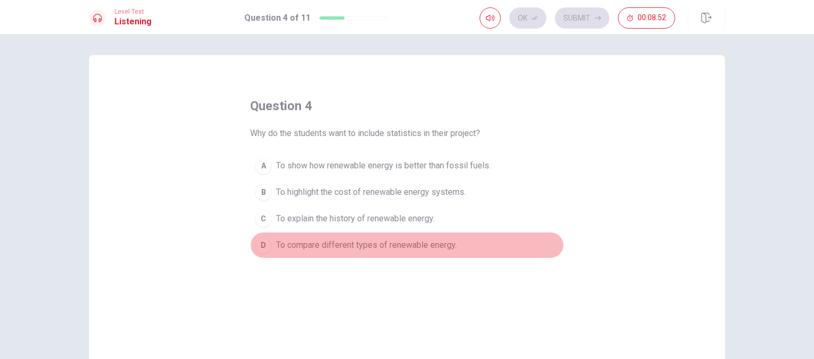
click at [352, 256] on button "D To compare different types of renewable energy." at bounding box center [407, 245] width 314 height 26
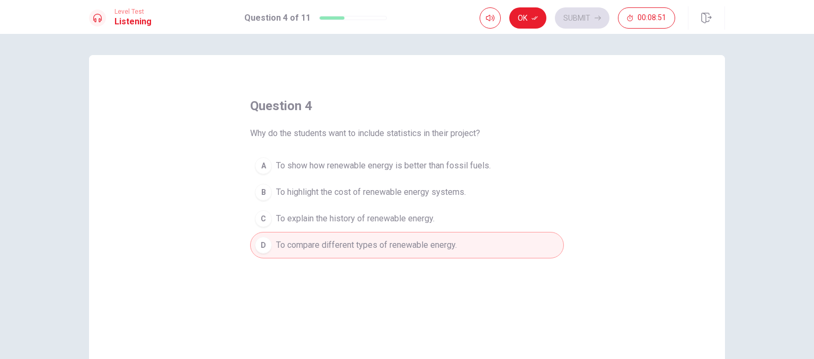
drag, startPoint x: 517, startPoint y: 28, endPoint x: 640, endPoint y: 1, distance: 125.9
click at [518, 28] on button "Ok" at bounding box center [527, 17] width 37 height 21
click at [599, 21] on button "Submit" at bounding box center [582, 17] width 55 height 21
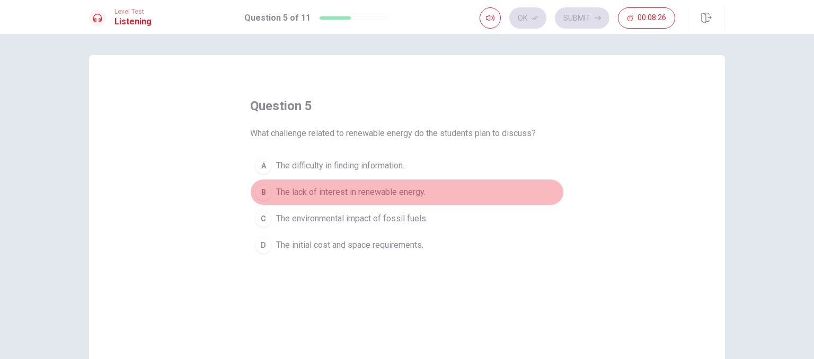
click at [311, 186] on span "The lack of interest in renewable energy." at bounding box center [350, 192] width 149 height 13
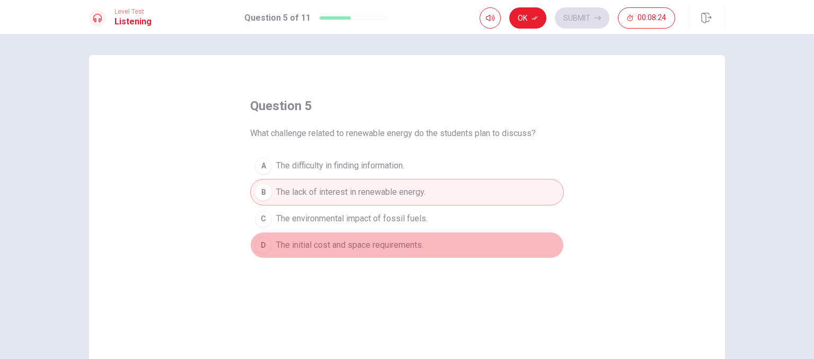
click at [340, 246] on span "The initial cost and space requirements." at bounding box center [349, 245] width 147 height 13
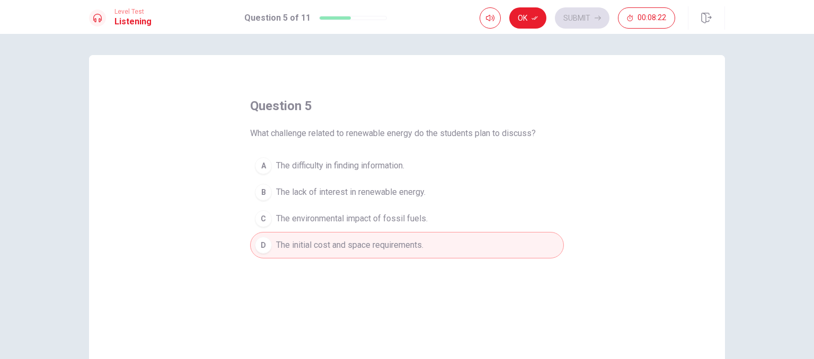
click at [529, 16] on button "Ok" at bounding box center [527, 17] width 37 height 21
click at [573, 12] on button "Submit" at bounding box center [582, 17] width 55 height 21
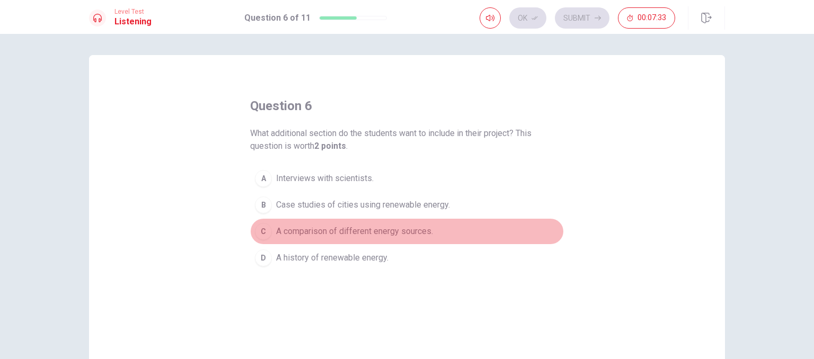
click at [326, 232] on span "A comparison of different energy sources." at bounding box center [354, 231] width 157 height 13
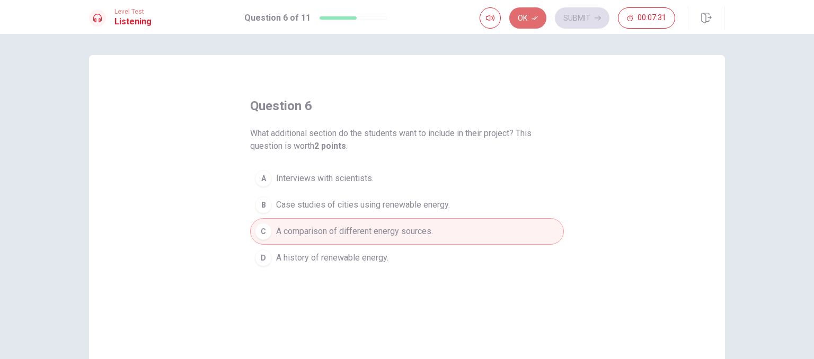
click at [540, 23] on button "Ok" at bounding box center [527, 17] width 37 height 21
click at [584, 7] on div "Ok Submit 00:07:31" at bounding box center [601, 17] width 245 height 23
click at [581, 19] on button "Submit" at bounding box center [582, 17] width 55 height 21
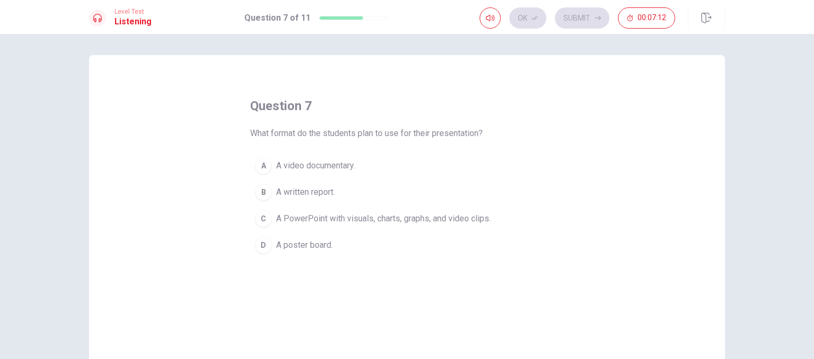
click at [326, 222] on span "A PowerPoint with visuals, charts, graphs, and video clips." at bounding box center [383, 218] width 215 height 13
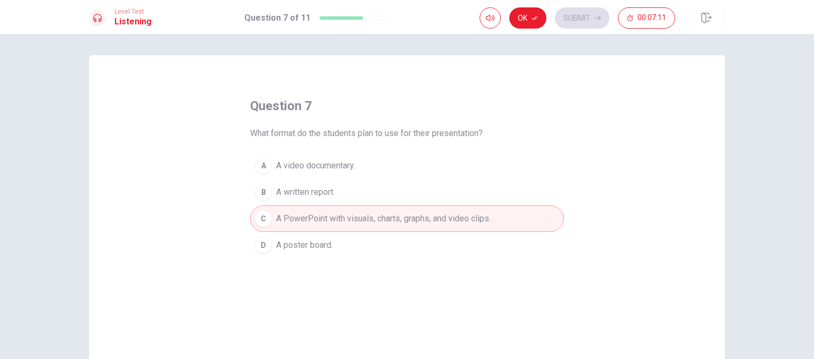
click at [538, 24] on button "Ok" at bounding box center [527, 17] width 37 height 21
click at [574, 10] on button "Submit" at bounding box center [582, 17] width 55 height 21
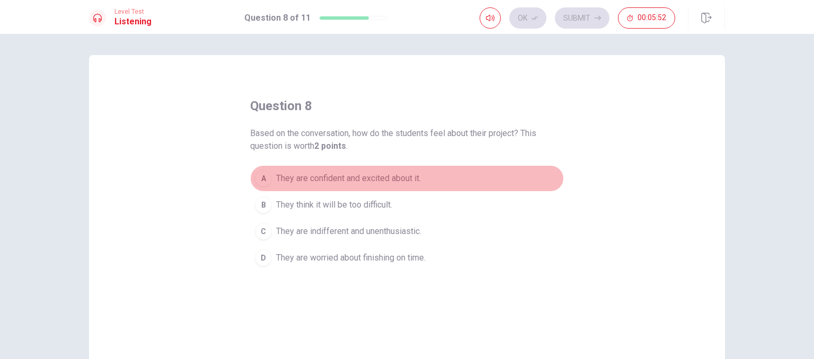
click at [354, 183] on span "They are confident and excited about it." at bounding box center [348, 178] width 145 height 13
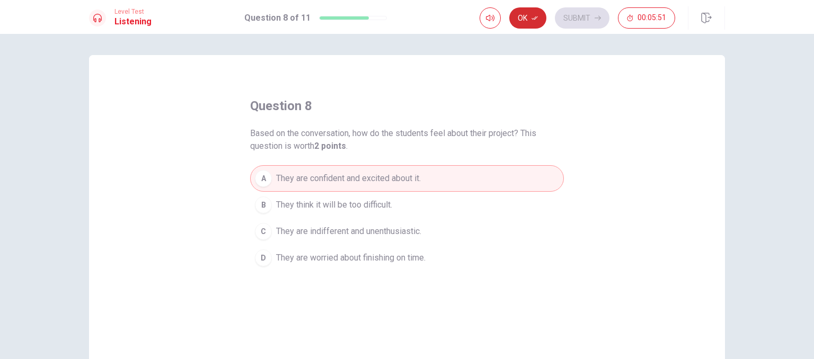
click at [526, 7] on div "Level Test Listening Question 8 of 11 Ok Submit 00:05:51" at bounding box center [407, 17] width 814 height 34
click at [526, 7] on button "Ok" at bounding box center [527, 17] width 37 height 21
click at [566, 13] on button "Submit" at bounding box center [582, 17] width 55 height 21
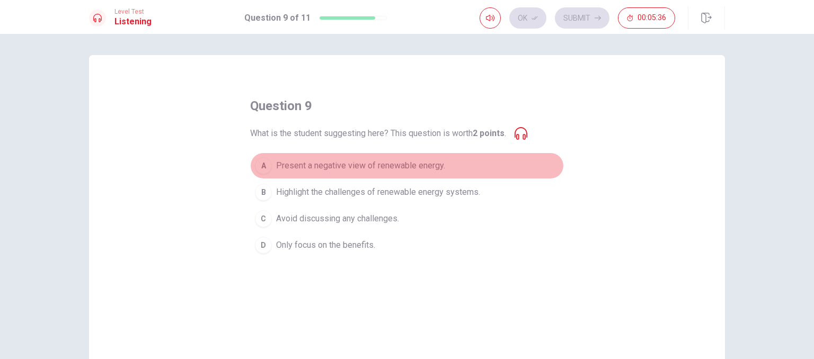
click at [313, 170] on span "Present a negative view of renewable energy." at bounding box center [360, 165] width 169 height 13
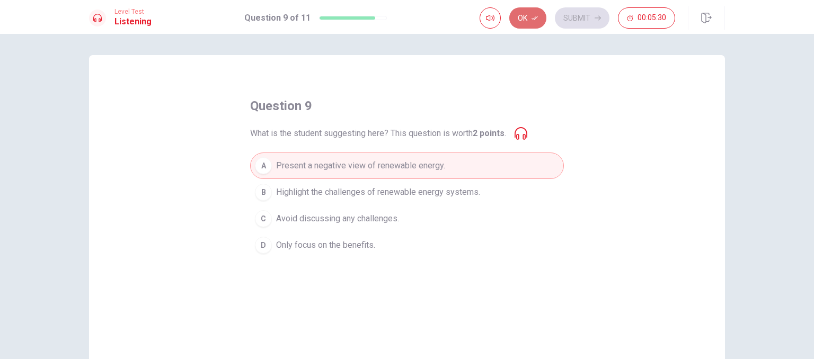
click at [533, 24] on button "Ok" at bounding box center [527, 17] width 37 height 21
click at [566, 17] on button "Submit" at bounding box center [582, 17] width 55 height 21
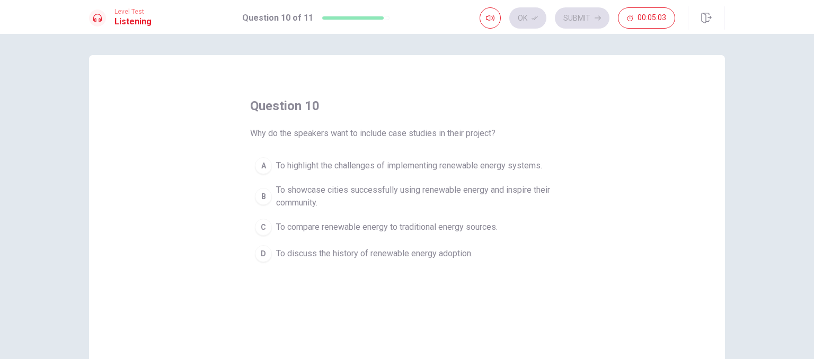
click at [369, 188] on span "To showcase cities successfully using renewable energy and inspire their commun…" at bounding box center [417, 196] width 283 height 25
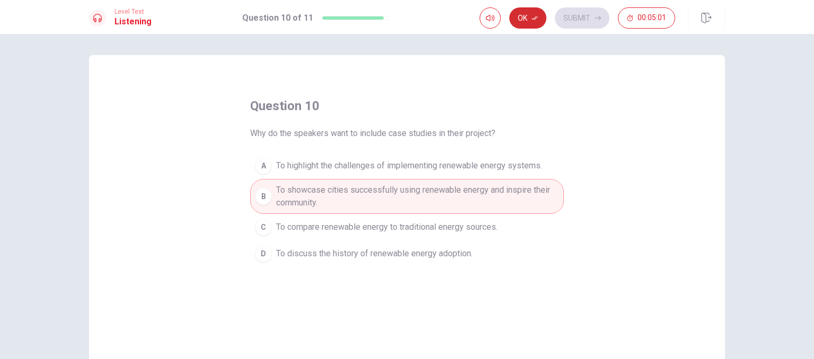
click at [531, 19] on button "Ok" at bounding box center [527, 17] width 37 height 21
click at [570, 24] on button "Submit" at bounding box center [582, 17] width 55 height 21
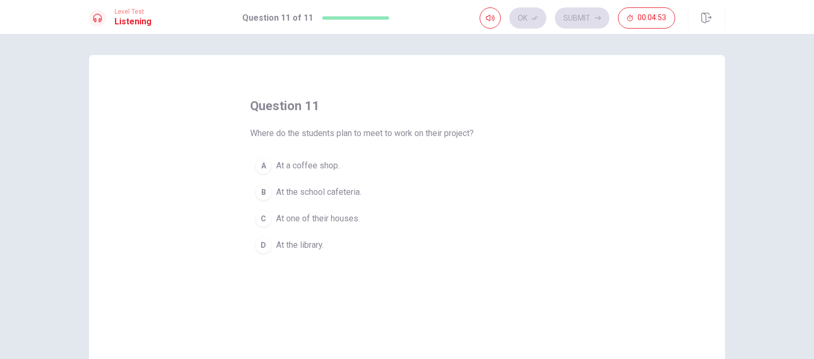
click at [315, 242] on span "At the library." at bounding box center [300, 245] width 48 height 13
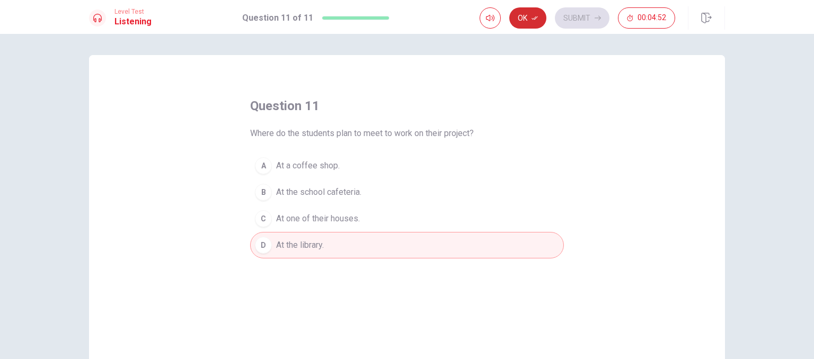
click at [531, 24] on button "Ok" at bounding box center [527, 17] width 37 height 21
click at [580, 11] on button "Submit" at bounding box center [582, 17] width 55 height 21
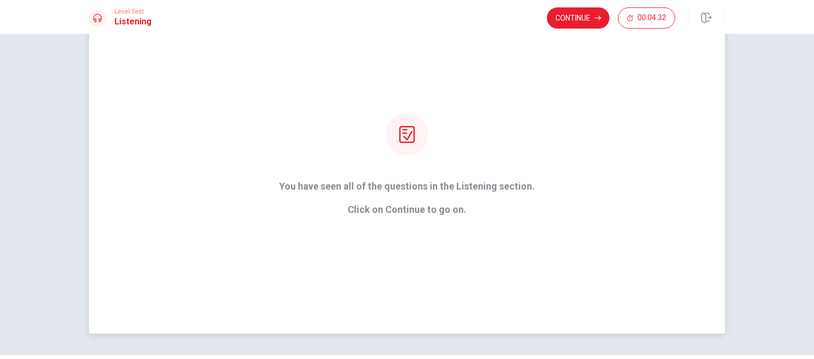
scroll to position [37, 0]
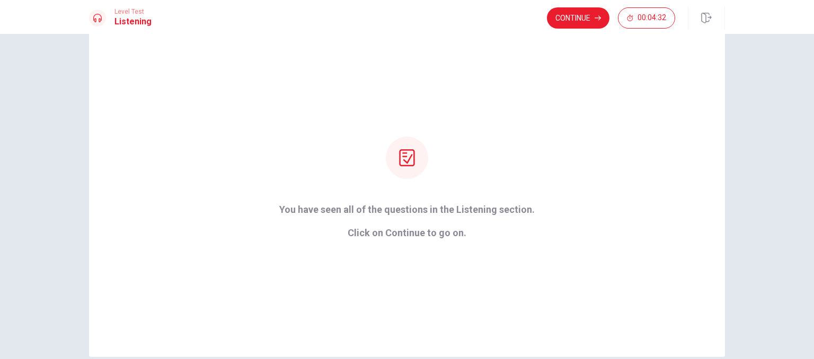
click at [588, 16] on button "Continue" at bounding box center [578, 17] width 63 height 21
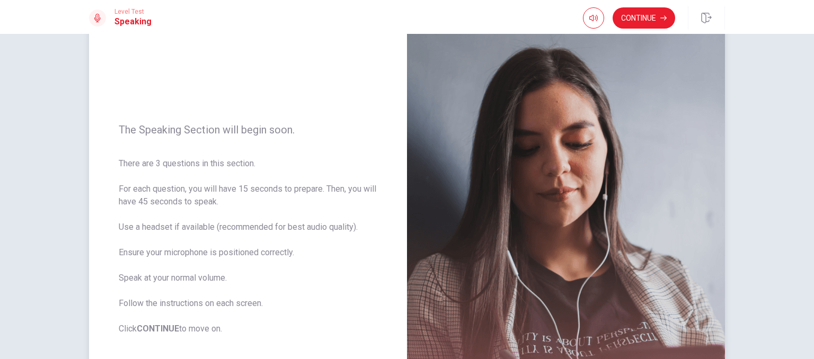
scroll to position [90, 0]
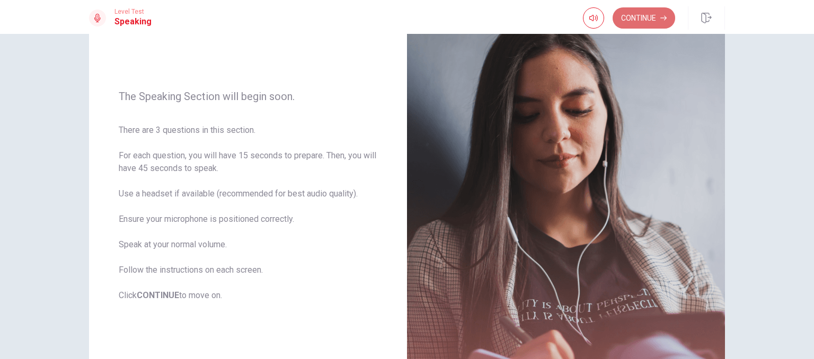
click at [643, 28] on button "Continue" at bounding box center [643, 17] width 63 height 21
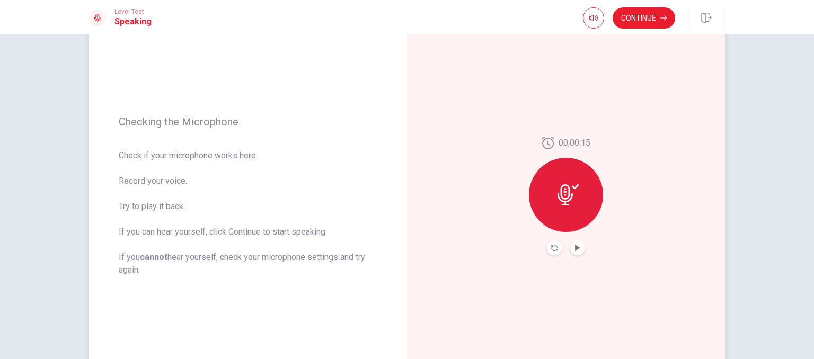
click at [569, 215] on div at bounding box center [566, 195] width 74 height 74
click at [551, 250] on icon "Record Again" at bounding box center [554, 248] width 6 height 6
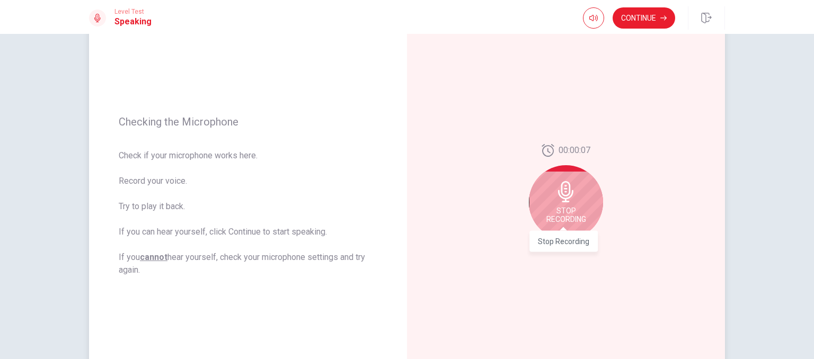
click at [574, 209] on span "Stop Recording" at bounding box center [566, 215] width 40 height 17
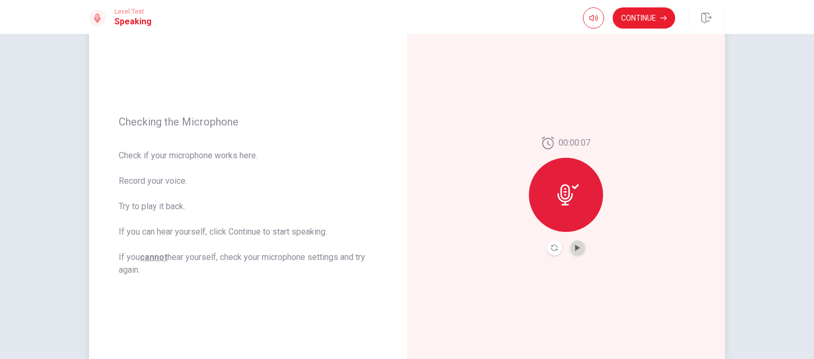
click at [575, 240] on button "Play Audio" at bounding box center [577, 247] width 15 height 15
click at [575, 240] on button "Pause Audio" at bounding box center [577, 247] width 15 height 15
click at [641, 21] on button "Continue" at bounding box center [643, 17] width 63 height 21
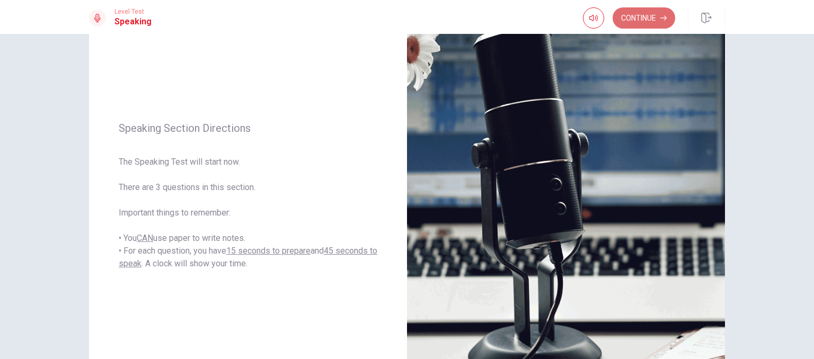
click at [638, 18] on button "Continue" at bounding box center [643, 17] width 63 height 21
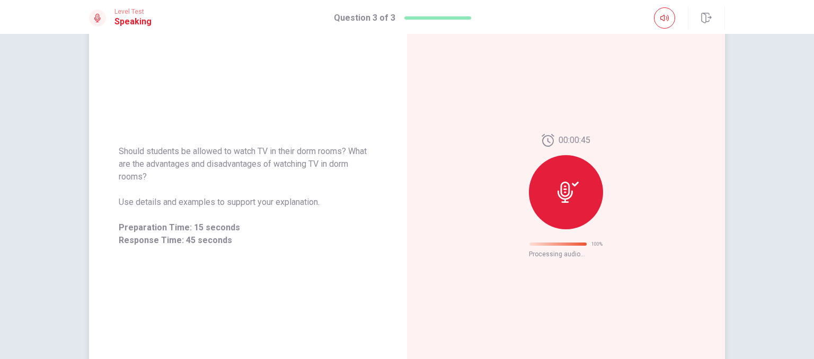
scroll to position [26, 0]
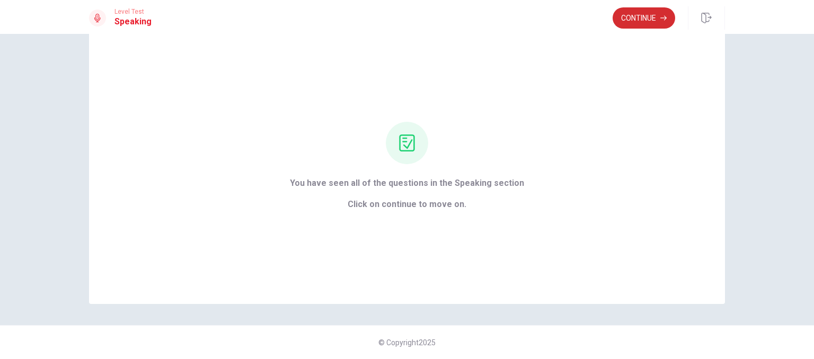
click at [632, 17] on button "Continue" at bounding box center [643, 17] width 63 height 21
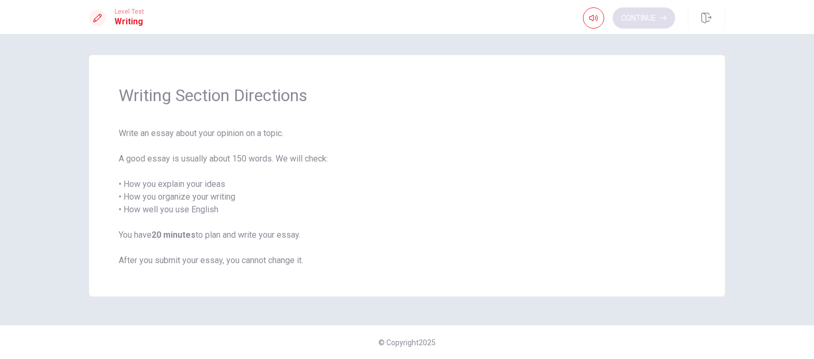
scroll to position [0, 0]
click at [646, 14] on button "Continue" at bounding box center [643, 17] width 63 height 21
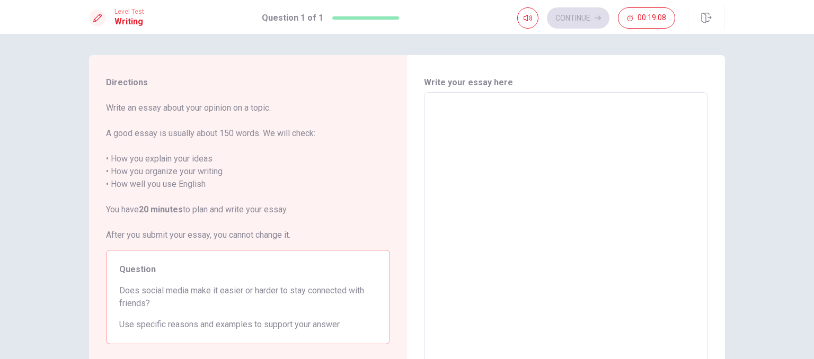
click at [468, 159] on textarea at bounding box center [565, 238] width 269 height 275
type textarea "M"
type textarea "x"
type textarea "My"
type textarea "x"
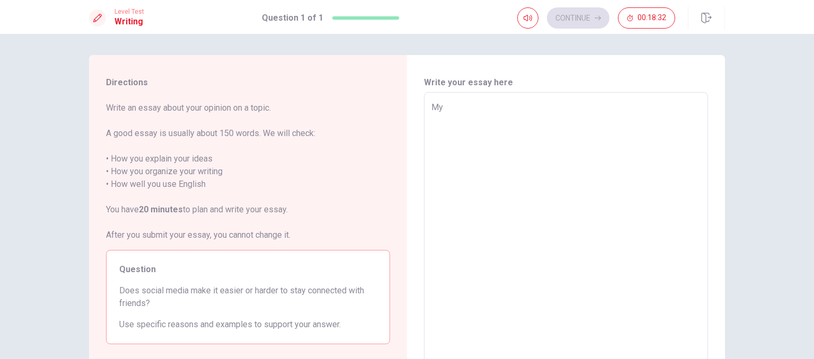
type textarea "My"
type textarea "x"
type textarea "My o"
type textarea "x"
type textarea "My op"
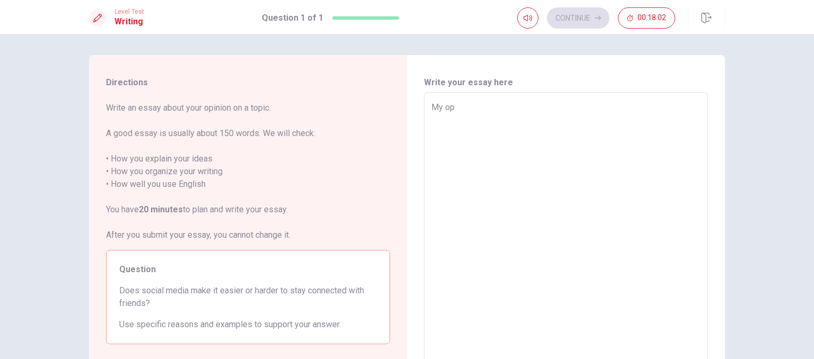
type textarea "x"
type textarea "My opi"
type textarea "x"
type textarea "My opin"
type textarea "x"
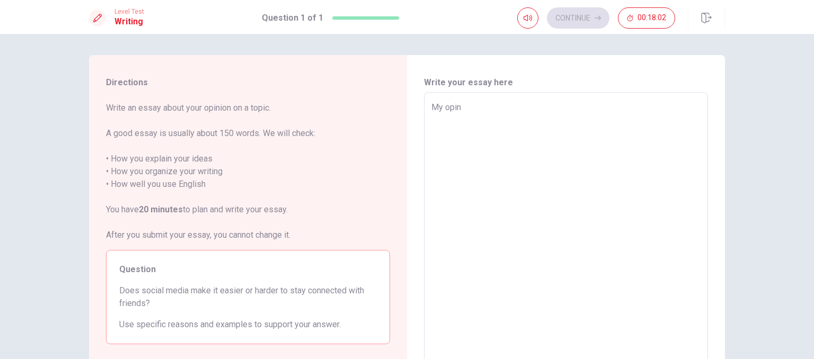
type textarea "My opini"
type textarea "x"
type textarea "My opinio"
type textarea "x"
type textarea "My opinion"
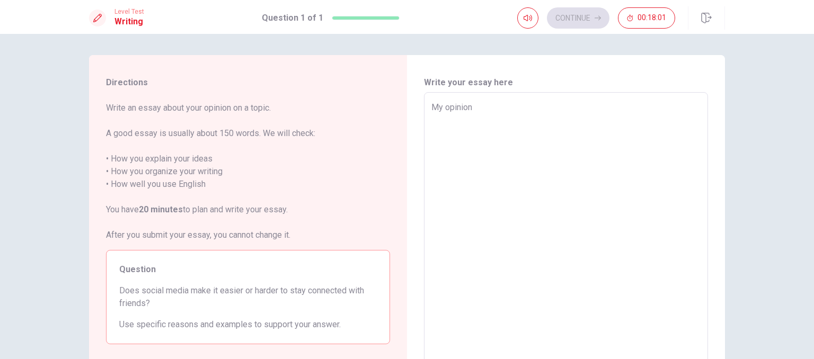
type textarea "x"
type textarea "My opinion"
type textarea "x"
type textarea "My opinion i"
type textarea "x"
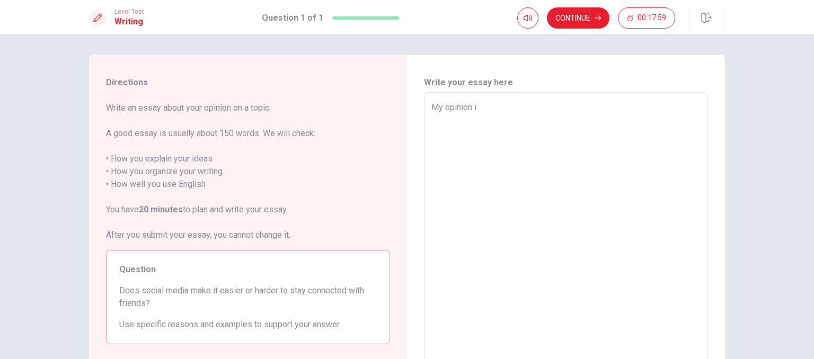
type textarea "My opinion is"
type textarea "x"
type textarea "My opinion is"
type textarea "x"
type textarea "My opinion is"
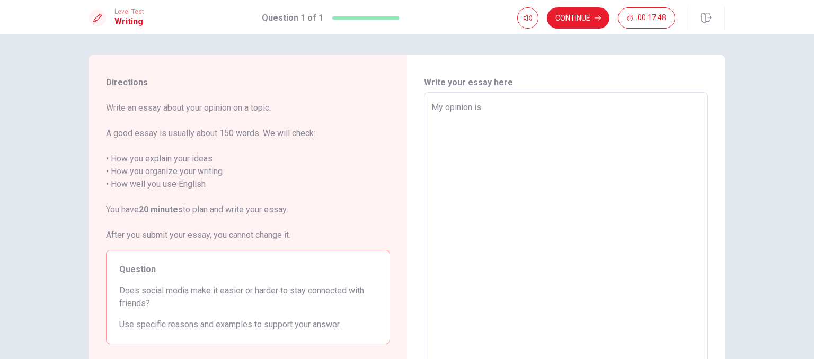
type textarea "x"
type textarea "My opinion i"
type textarea "x"
type textarea "My opinion"
type textarea "x"
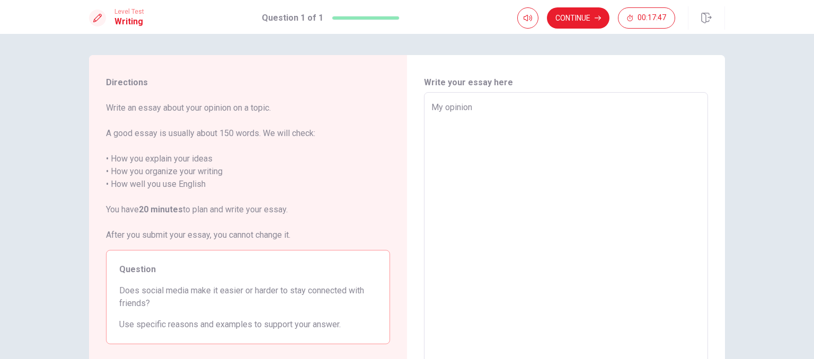
type textarea "My opinion"
type textarea "x"
type textarea "My opinio"
type textarea "x"
type textarea "My opini"
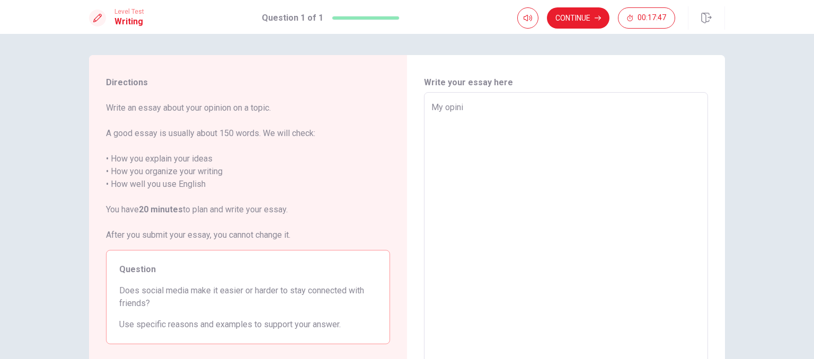
type textarea "x"
type textarea "My opin"
type textarea "x"
type textarea "My opi"
type textarea "x"
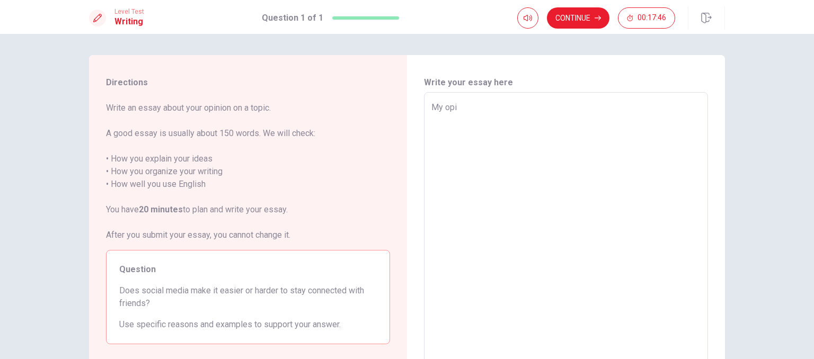
type textarea "My op"
type textarea "x"
type textarea "My o"
type textarea "x"
type textarea "My"
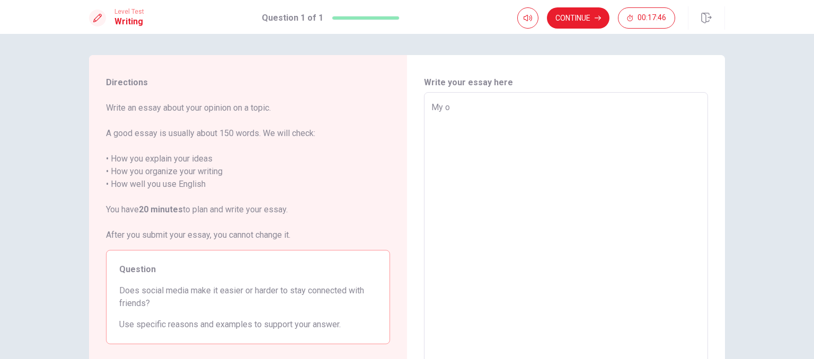
type textarea "x"
type textarea "My"
type textarea "x"
type textarea "M"
type textarea "x"
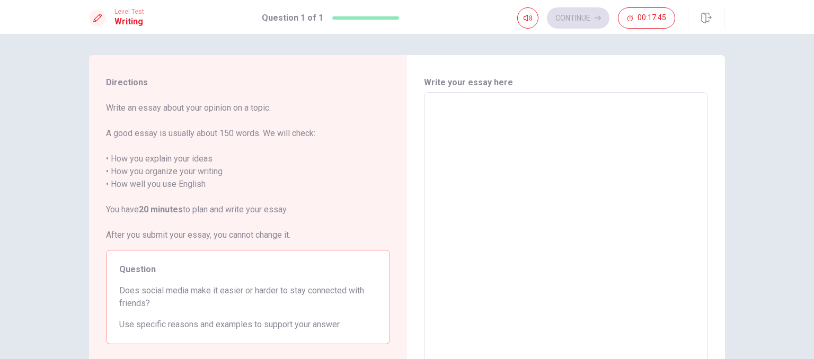
type textarea "i"
type textarea "x"
type textarea "I"
type textarea "x"
type textarea "I"
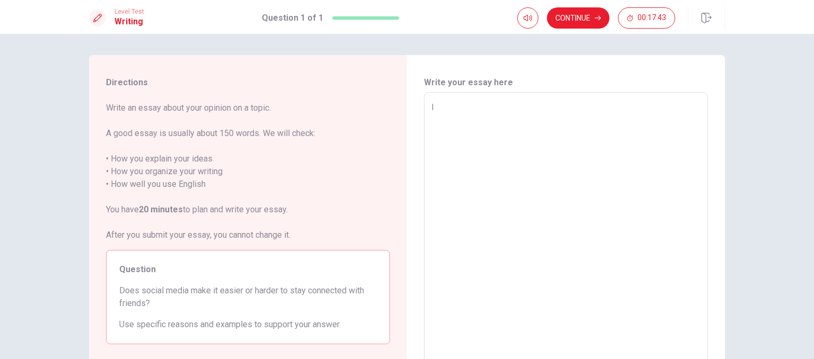
type textarea "x"
type textarea "I t"
type textarea "x"
type textarea "I th"
type textarea "x"
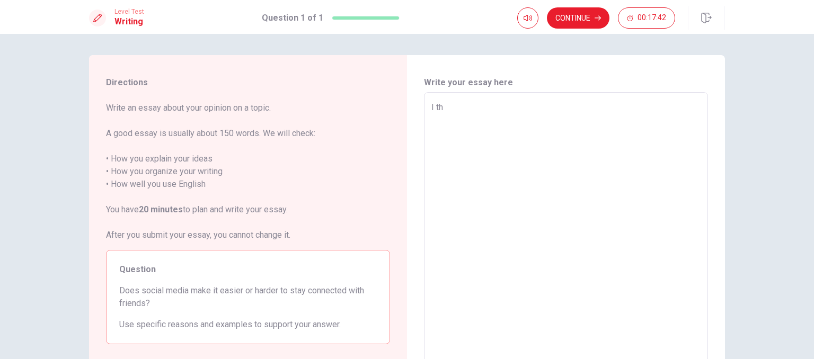
type textarea "I thi"
type textarea "x"
type textarea "I thin"
type textarea "x"
type textarea "I thini"
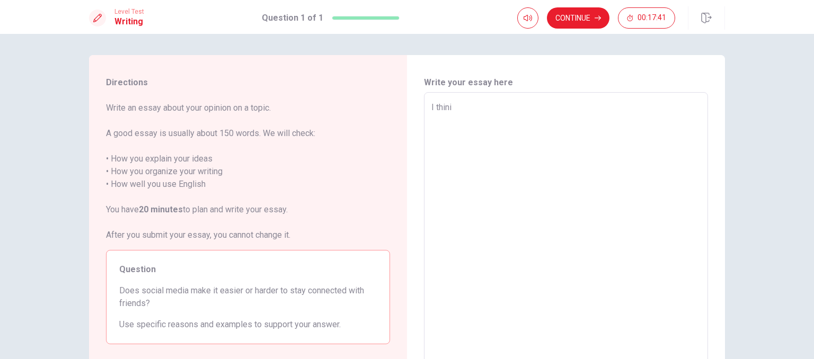
type textarea "x"
type textarea "I thin"
type textarea "x"
type textarea "I think"
type textarea "x"
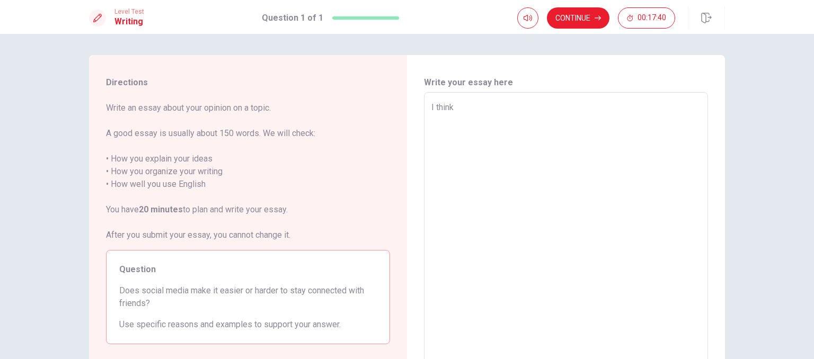
type textarea "I think"
type textarea "x"
type textarea "I think t"
type textarea "x"
type textarea "I think th"
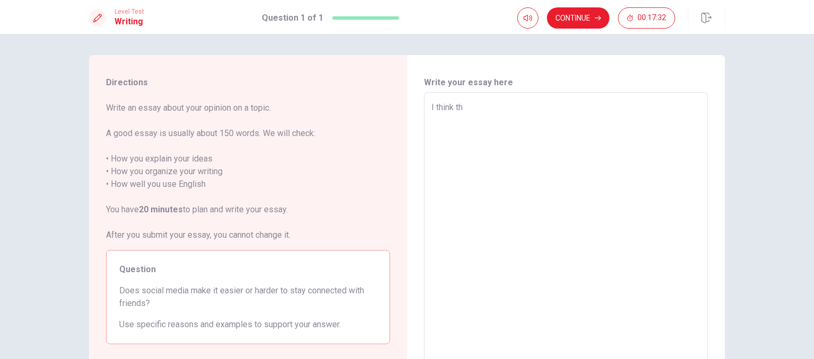
type textarea "x"
type textarea "I think tha"
type textarea "x"
type textarea "I think that"
type textarea "x"
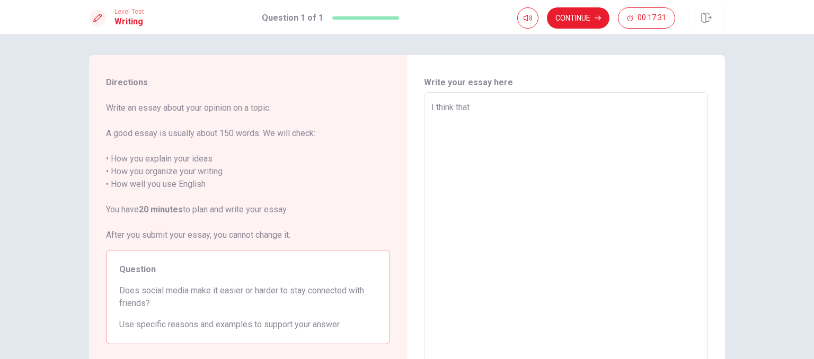
type textarea "I think that"
type textarea "x"
type textarea "I think that"
type textarea "x"
type textarea "I think tha"
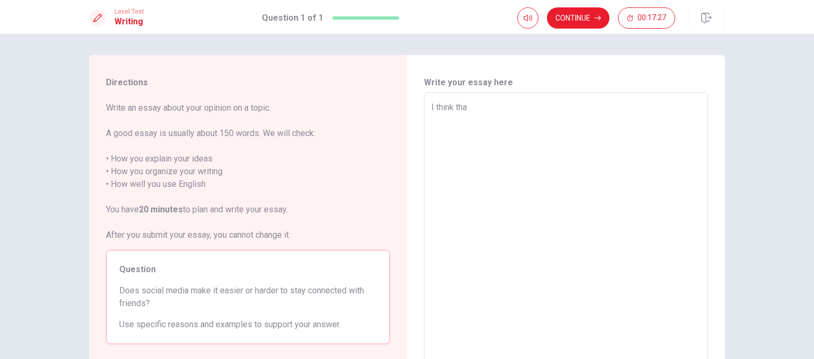
type textarea "x"
type textarea "I think th"
type textarea "x"
type textarea "I think t"
type textarea "x"
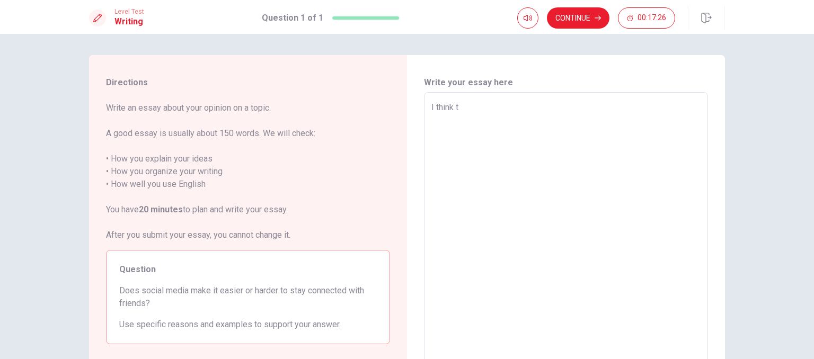
type textarea "I think"
type textarea "x"
type textarea "I think s"
type textarea "x"
type textarea "I think so"
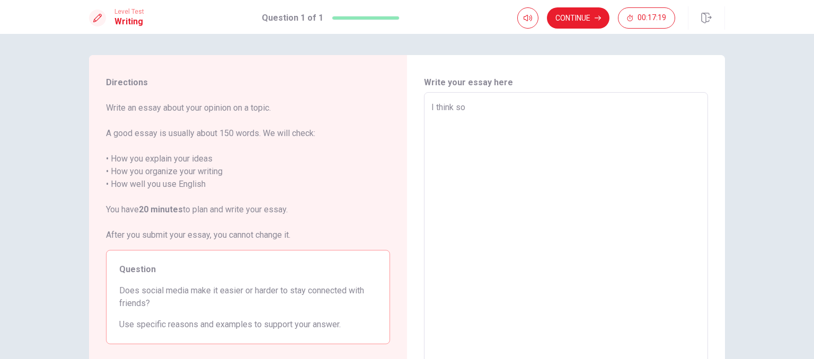
type textarea "x"
type textarea "I think soc"
type textarea "x"
type textarea "I think soci"
type textarea "x"
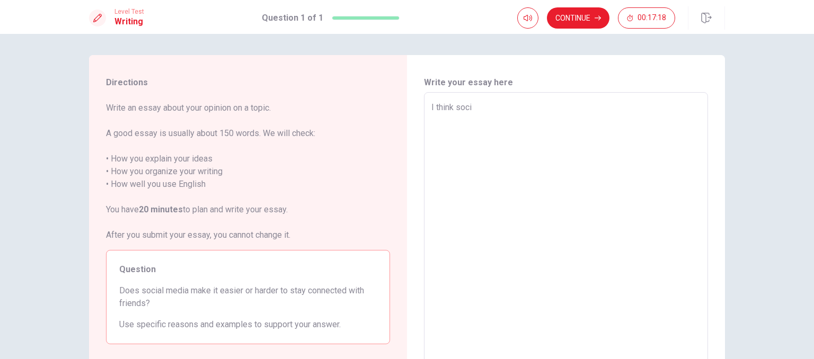
type textarea "I think [PERSON_NAME]"
type textarea "x"
type textarea "I think socian"
type textarea "x"
type textarea "I think [PERSON_NAME]"
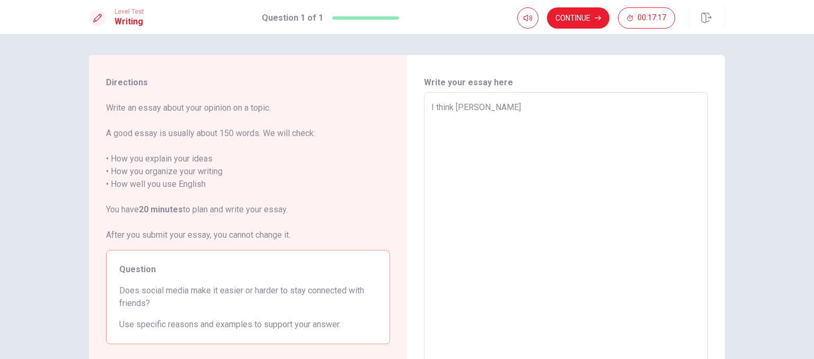
type textarea "x"
type textarea "I think social"
type textarea "x"
type textarea "I think social"
type textarea "x"
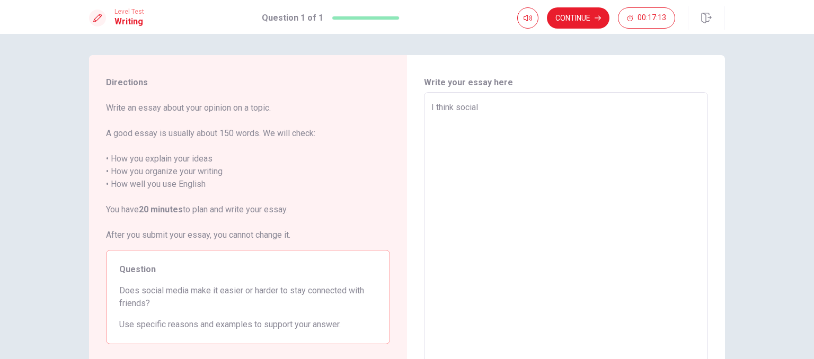
type textarea "I think social m"
type textarea "x"
type textarea "I think social me"
type textarea "x"
type textarea "I think social med"
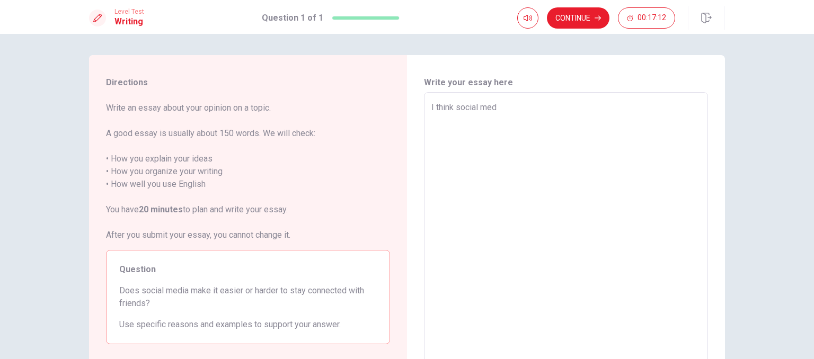
type textarea "x"
type textarea "I think social medi"
type textarea "x"
type textarea "I think social media"
type textarea "x"
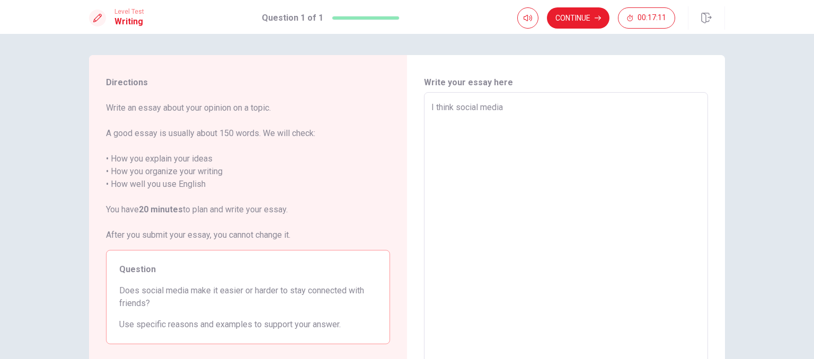
type textarea "I think social media"
type textarea "x"
type textarea "I think social media m"
type textarea "x"
type textarea "I think social media ma"
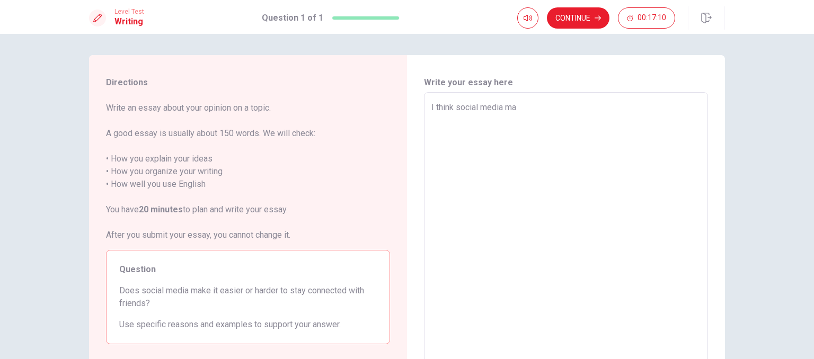
type textarea "x"
type textarea "I think social media mai"
type textarea "x"
type textarea "I think social media ma"
type textarea "x"
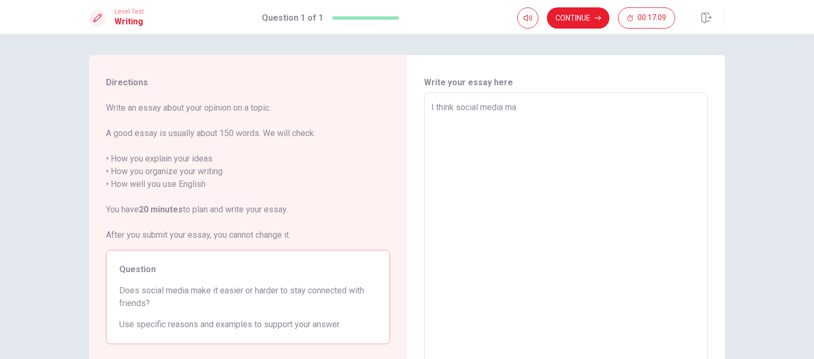
type textarea "I think social media mak"
type textarea "x"
type textarea "I think social media make"
type textarea "x"
type textarea "I think social media make"
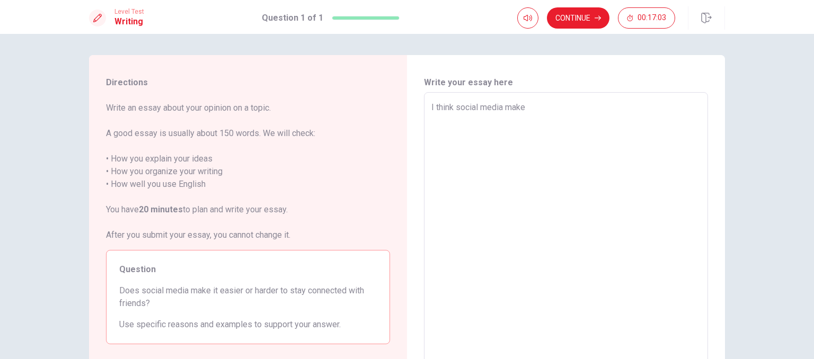
type textarea "x"
type textarea "I think social media make s"
type textarea "x"
type textarea "I think social media make si"
type textarea "x"
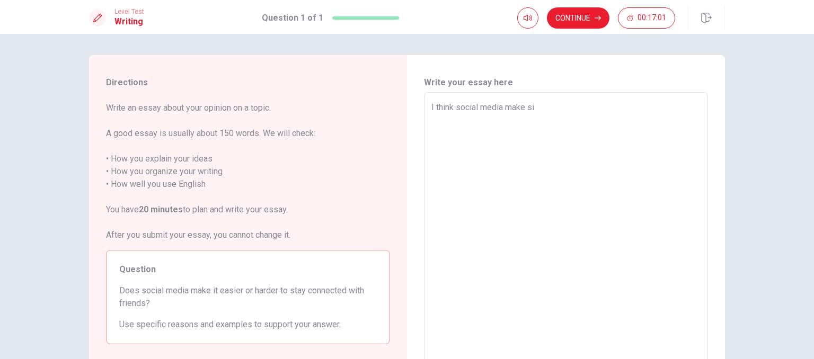
type textarea "I think social media make s"
type textarea "x"
type textarea "I think social media make"
type textarea "x"
type textarea "I think social media make io"
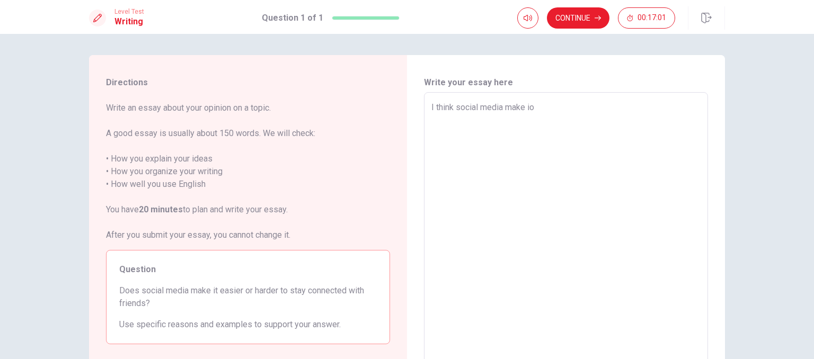
type textarea "x"
type textarea "I think social media make ios"
type textarea "x"
type textarea "I think social media make io"
type textarea "x"
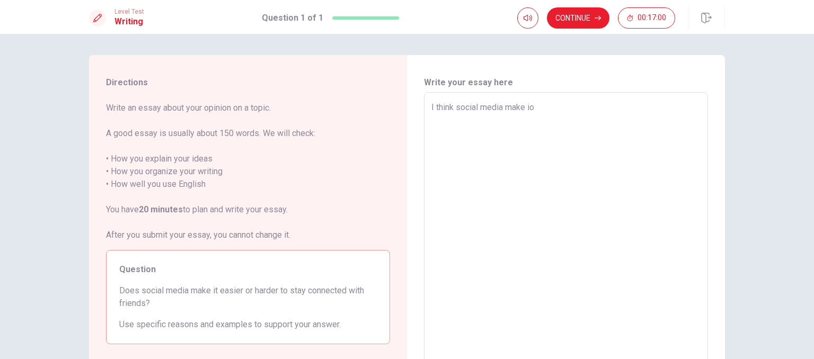
type textarea "I think social media make i"
type textarea "x"
type textarea "I think social media make it"
type textarea "x"
type textarea "I think social media make it"
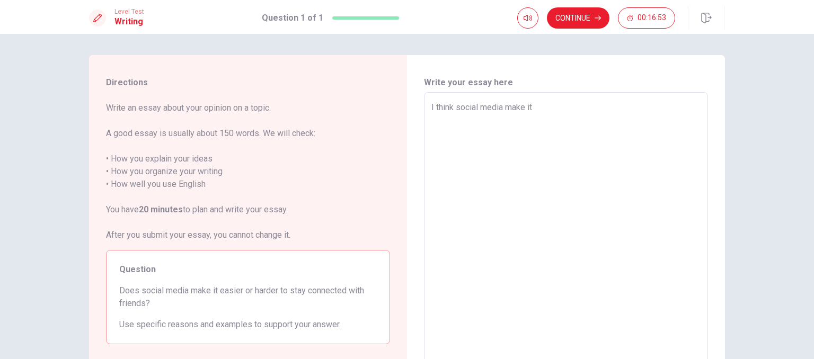
type textarea "x"
type textarea "I think social media make it h"
type textarea "x"
type textarea "I think social media make it ha"
type textarea "x"
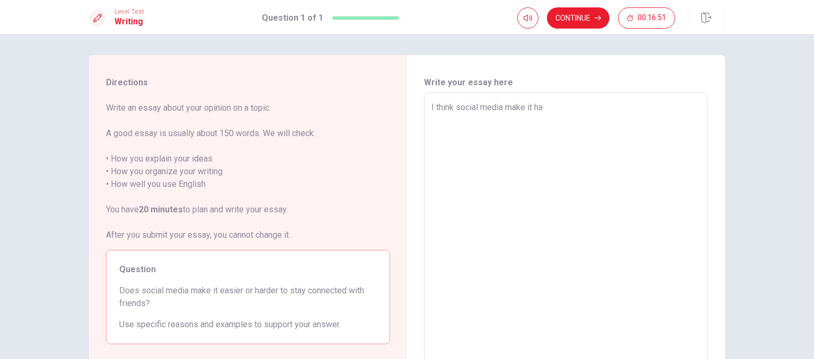
type textarea "I think social media make it har"
type textarea "x"
type textarea "I think social media make it hard"
type textarea "x"
type textarea "I think social media make it harde"
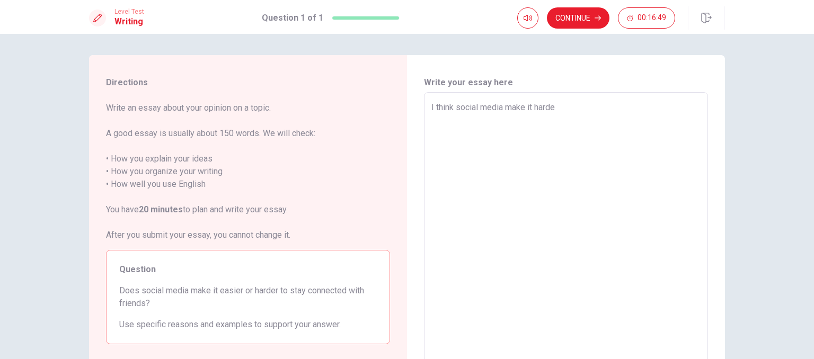
type textarea "x"
type textarea "I think social media make it harder"
type textarea "x"
type textarea "I think social media make it harder."
type textarea "x"
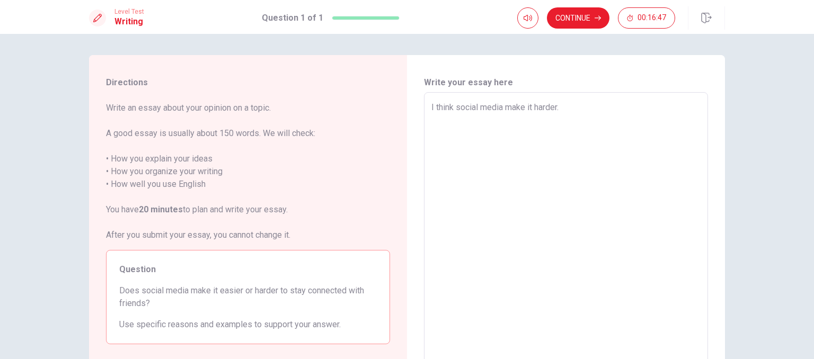
type textarea "I think social media make it harder."
type textarea "x"
type textarea "I think social media make it harder. B"
type textarea "x"
type textarea "I think social media make it harder. Be"
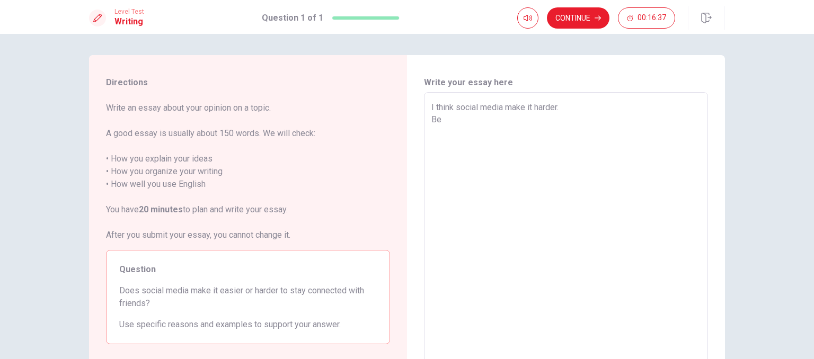
type textarea "x"
type textarea "I think social media make it harder. Bec"
type textarea "x"
type textarea "I think social media make it harder. Beco"
type textarea "x"
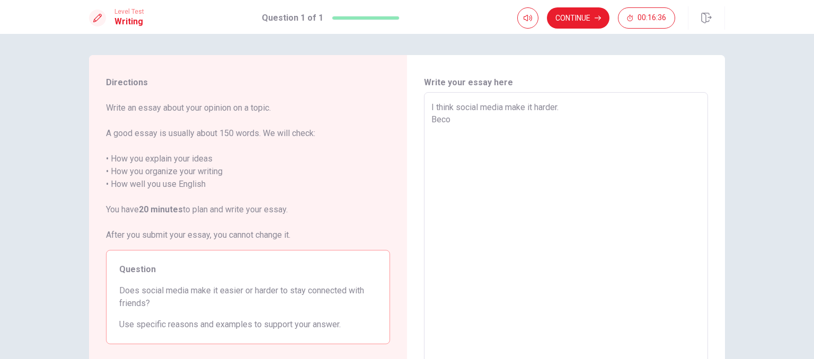
type textarea "I think social media make it harder. Becou"
type textarea "x"
type textarea "I think social media make it harder. Becous"
type textarea "x"
type textarea "I think social media make it harder. Becouse"
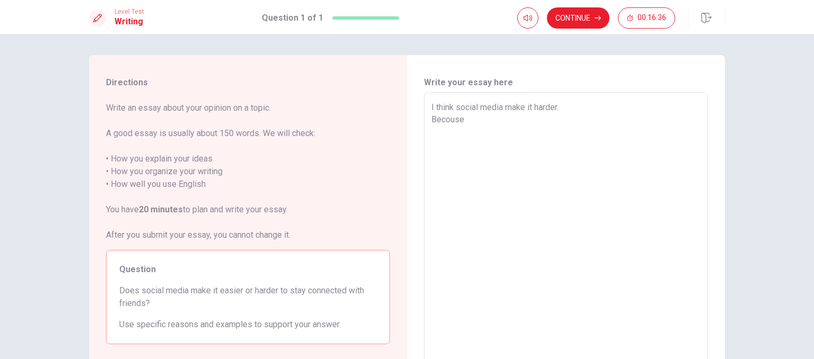
type textarea "x"
type textarea "I think social media make it harder. Becouse"
click at [531, 108] on textarea "I think social media make it harder. Becouse" at bounding box center [565, 238] width 269 height 275
type textarea "x"
type textarea "I think social media make i harder. Becouse"
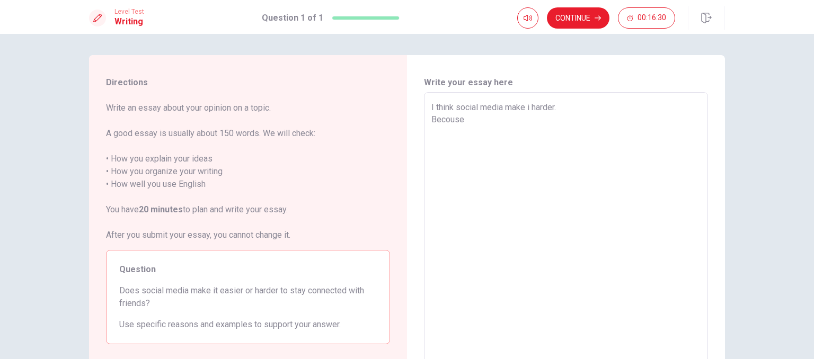
type textarea "x"
type textarea "I think social media make harder. Becouse"
click at [559, 103] on textarea "I think social media make harder. Becouse" at bounding box center [565, 238] width 269 height 275
click at [528, 121] on textarea "I think social media make harder. Becouse" at bounding box center [565, 238] width 269 height 275
click at [524, 109] on textarea "I think social media make harder. Becouse" at bounding box center [565, 238] width 269 height 275
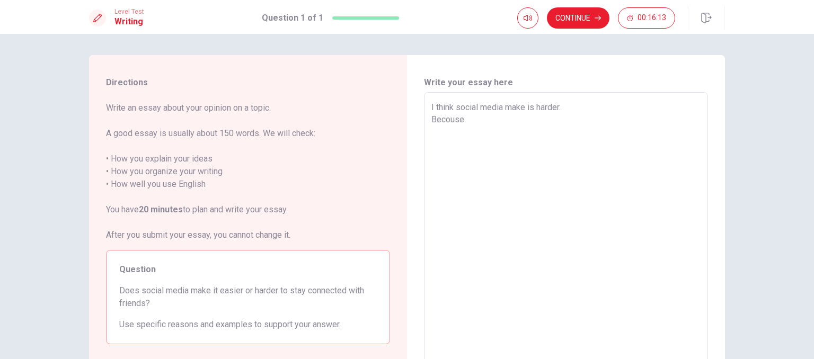
click at [577, 127] on textarea "I think social media make is harder. Becouse" at bounding box center [565, 238] width 269 height 275
click at [524, 105] on textarea "I think social media make is harder. Becouse social [PERSON_NAME] is difficult …" at bounding box center [565, 238] width 269 height 275
click at [584, 122] on textarea "I think social media make it is harder. Becouse social [PERSON_NAME] is difficu…" at bounding box center [565, 238] width 269 height 275
click at [548, 117] on textarea "I think social media make it is harder. Becouse social [PERSON_NAME] is dangala…" at bounding box center [565, 238] width 269 height 275
click at [547, 119] on textarea "I think social media make it is harder. Becouse social [PERSON_NAME] is dangara…" at bounding box center [565, 238] width 269 height 275
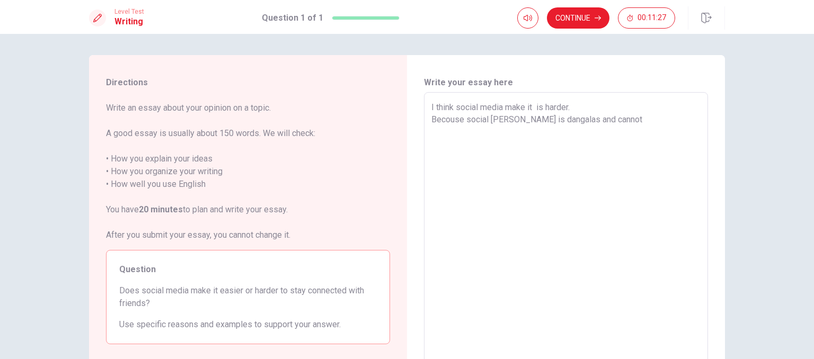
click at [608, 119] on textarea "I think social media make it is harder. Becouse social [PERSON_NAME] is dangala…" at bounding box center [565, 238] width 269 height 275
click at [554, 119] on textarea "I think social media make it is harder. Becouse social [PERSON_NAME] is dangala…" at bounding box center [565, 238] width 269 height 275
click at [532, 132] on textarea "I think social media make it is harder. Becouse social [PERSON_NAME] is difficu…" at bounding box center [565, 238] width 269 height 275
click at [548, 134] on textarea "I think social media make it is harder. Becouse social [PERSON_NAME] is difficu…" at bounding box center [565, 238] width 269 height 275
click at [560, 132] on textarea "I think social media make it is harder. Becouse social [PERSON_NAME] is difficu…" at bounding box center [565, 238] width 269 height 275
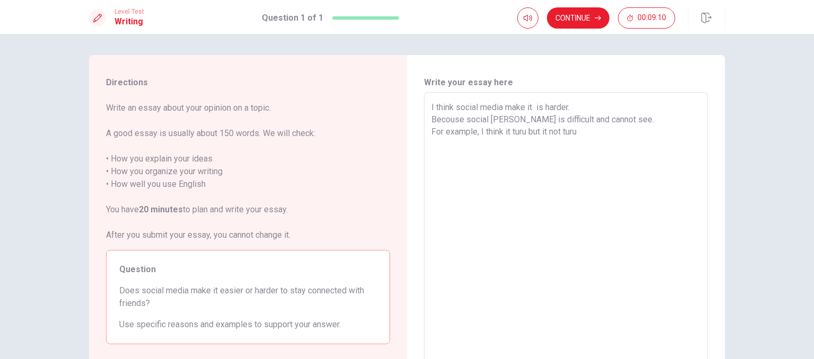
click at [579, 130] on textarea "I think social media make it is harder. Becouse social [PERSON_NAME] is difficu…" at bounding box center [565, 238] width 269 height 275
click at [547, 129] on textarea "I think social media make it is harder. Becouse social [PERSON_NAME] is difficu…" at bounding box center [565, 238] width 269 height 275
click at [618, 130] on textarea "I think social media make it is harder. Becouse social [PERSON_NAME] is difficu…" at bounding box center [565, 238] width 269 height 275
click at [583, 130] on textarea "I think social media make it is harder. Becouse social [PERSON_NAME] is difficu…" at bounding box center [565, 238] width 269 height 275
click at [641, 137] on textarea "I think social media make it is harder. Becouse social [PERSON_NAME] is difficu…" at bounding box center [565, 238] width 269 height 275
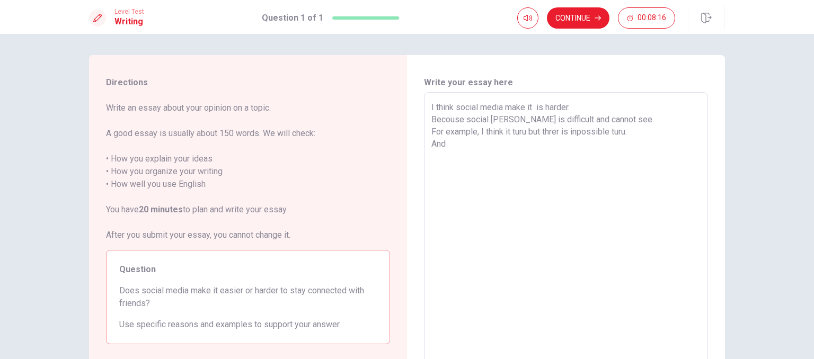
click at [557, 133] on textarea "I think social media make it is harder. Becouse social [PERSON_NAME] is difficu…" at bounding box center [565, 238] width 269 height 275
click at [555, 151] on textarea "I think social media make it is harder. Becouse social [PERSON_NAME] is difficu…" at bounding box center [565, 238] width 269 height 275
click at [535, 106] on textarea "I think social media make it is harder. Becouse social [PERSON_NAME] is difficu…" at bounding box center [565, 238] width 269 height 275
click at [538, 157] on textarea "I think social media make it is harder. Becouse social [PERSON_NAME] is difficu…" at bounding box center [565, 238] width 269 height 275
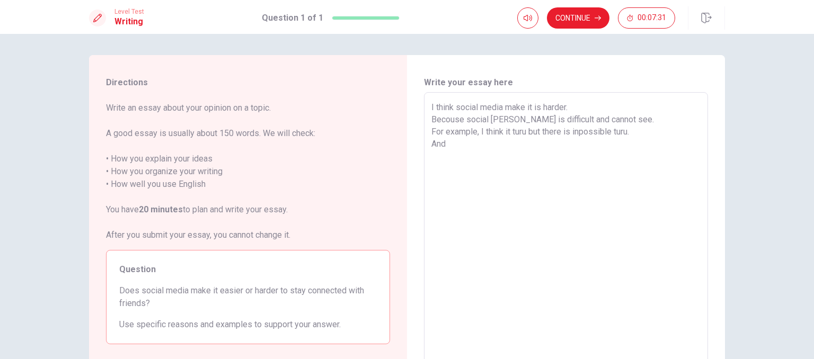
click at [610, 133] on textarea "I think social media make it is harder. Becouse social [PERSON_NAME] is difficu…" at bounding box center [565, 238] width 269 height 275
click at [576, 133] on textarea "I think social media make it is harder. Becouse social [PERSON_NAME] is difficu…" at bounding box center [565, 238] width 269 height 275
drag, startPoint x: 615, startPoint y: 136, endPoint x: 586, endPoint y: 131, distance: 28.9
click at [586, 131] on textarea "I think social media make it is harder. Becouse social [PERSON_NAME] is difficu…" at bounding box center [565, 238] width 269 height 275
click at [620, 135] on textarea "I think social media make it is harder. Becouse social [PERSON_NAME] is difficu…" at bounding box center [565, 238] width 269 height 275
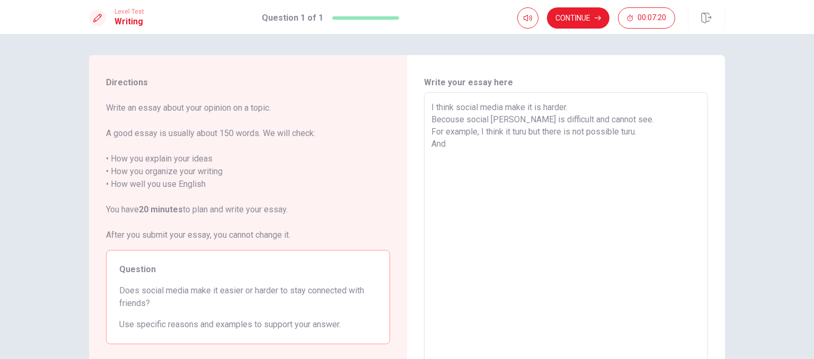
click at [617, 135] on textarea "I think social media make it is harder. Becouse social [PERSON_NAME] is difficu…" at bounding box center [565, 238] width 269 height 275
drag, startPoint x: 616, startPoint y: 135, endPoint x: 585, endPoint y: 134, distance: 31.3
click at [585, 134] on textarea "I think social media make it is harder. Becouse social [PERSON_NAME] is difficu…" at bounding box center [565, 238] width 269 height 275
click at [641, 130] on textarea "I think social media make it is harder. Becouse social [PERSON_NAME] is difficu…" at bounding box center [565, 238] width 269 height 275
drag, startPoint x: 640, startPoint y: 132, endPoint x: 542, endPoint y: 135, distance: 98.0
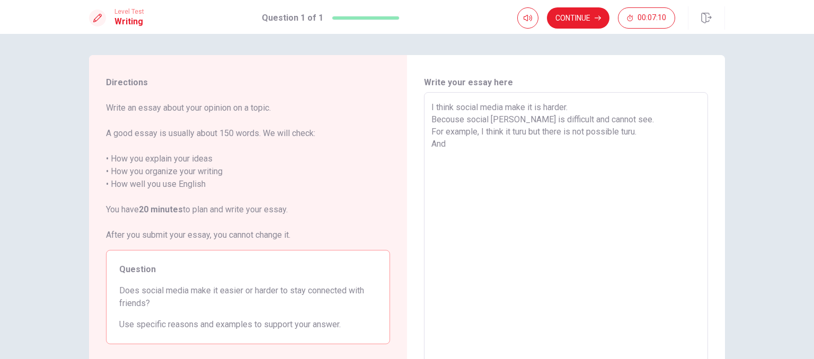
click at [542, 135] on textarea "I think social media make it is harder. Becouse social [PERSON_NAME] is difficu…" at bounding box center [565, 238] width 269 height 275
click at [540, 130] on textarea "I think social media make it is harder. Becouse social [PERSON_NAME] is difficu…" at bounding box center [565, 238] width 269 height 275
click at [539, 130] on textarea "I think social media make it is harder. Becouse social [PERSON_NAME] is difficu…" at bounding box center [565, 238] width 269 height 275
click at [586, 157] on textarea "I think social media make it is harder. Becouse social [PERSON_NAME] is difficu…" at bounding box center [565, 238] width 269 height 275
click at [444, 146] on textarea "I think social media make it is harder. Becouse social [PERSON_NAME] is difficu…" at bounding box center [565, 238] width 269 height 275
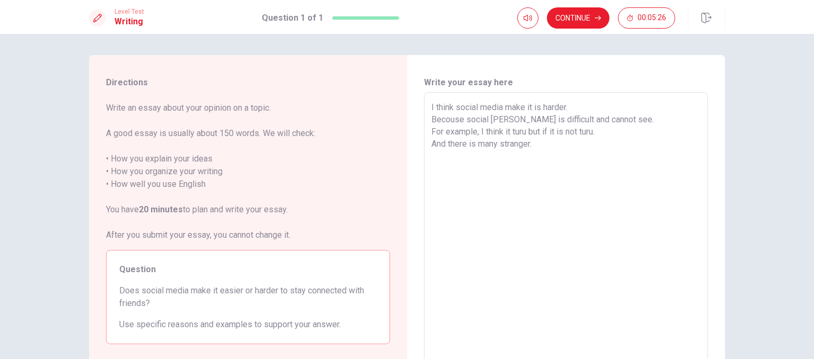
click at [528, 140] on textarea "I think social media make it is harder. Becouse social [PERSON_NAME] is difficu…" at bounding box center [565, 238] width 269 height 275
click at [532, 141] on textarea "I think social media make it is harder. Becouse social [PERSON_NAME] is difficu…" at bounding box center [565, 238] width 269 height 275
click at [570, 162] on textarea "I think social media make it is harder. Becouse social [PERSON_NAME] is difficu…" at bounding box center [565, 238] width 269 height 275
click at [628, 123] on textarea "I think social media make it is harder. Becouse social [PERSON_NAME] is difficu…" at bounding box center [565, 238] width 269 height 275
drag, startPoint x: 539, startPoint y: 144, endPoint x: 414, endPoint y: 149, distance: 125.6
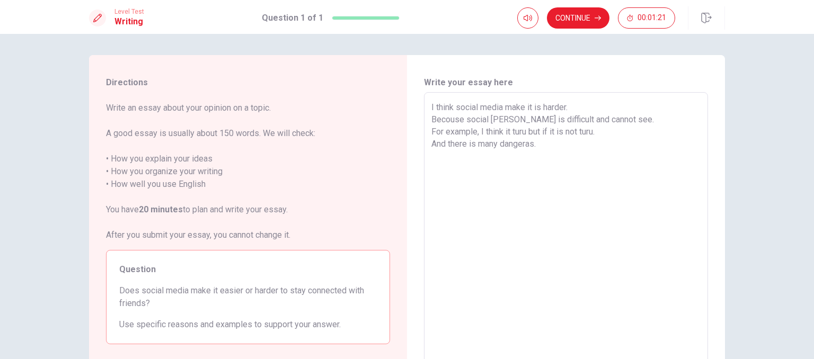
click at [414, 149] on div "Write your essay here I think social media make it is harder. Becouse social [P…" at bounding box center [566, 239] width 318 height 368
click at [576, 180] on textarea "I think social media make it is harder. Becouse social [PERSON_NAME] is difficu…" at bounding box center [565, 238] width 269 height 275
click at [611, 119] on textarea "I think social media make it is harder. Becouse social [PERSON_NAME] is difficu…" at bounding box center [565, 238] width 269 height 275
click at [547, 176] on textarea "I think social media make it is harder. Becouse social [PERSON_NAME] is difficu…" at bounding box center [565, 238] width 269 height 275
click at [608, 166] on textarea "I think social media make it is harder. Becouse social [PERSON_NAME] is difficu…" at bounding box center [565, 238] width 269 height 275
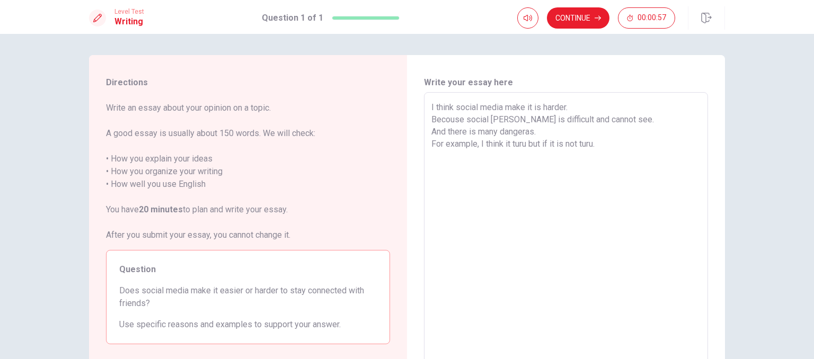
drag, startPoint x: 440, startPoint y: 145, endPoint x: 631, endPoint y: 140, distance: 191.3
click at [634, 140] on textarea "I think social media make it is harder. Becouse social [PERSON_NAME] is difficu…" at bounding box center [565, 238] width 269 height 275
click at [577, 175] on textarea "I think social media make it is harder. Becouse social [PERSON_NAME] is difficu…" at bounding box center [565, 238] width 269 height 275
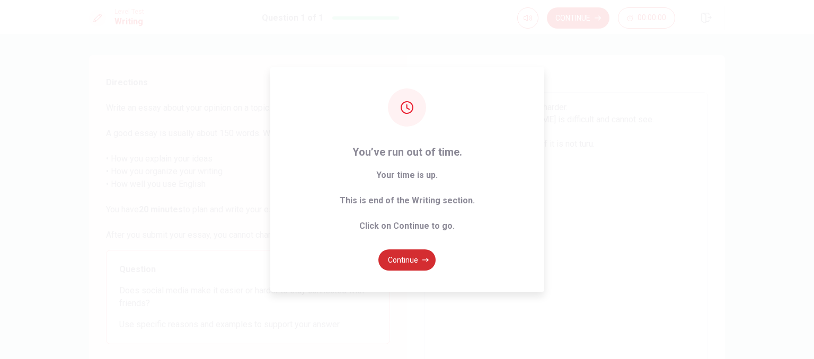
click at [405, 254] on button "Continue" at bounding box center [406, 259] width 57 height 21
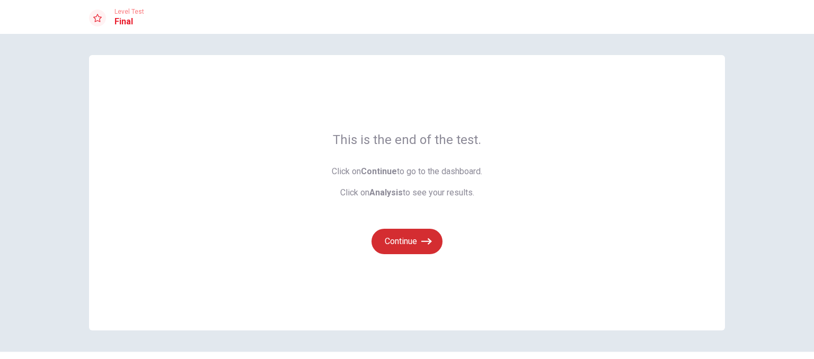
click at [410, 229] on button "Continue" at bounding box center [406, 241] width 71 height 25
